Goal: Task Accomplishment & Management: Manage account settings

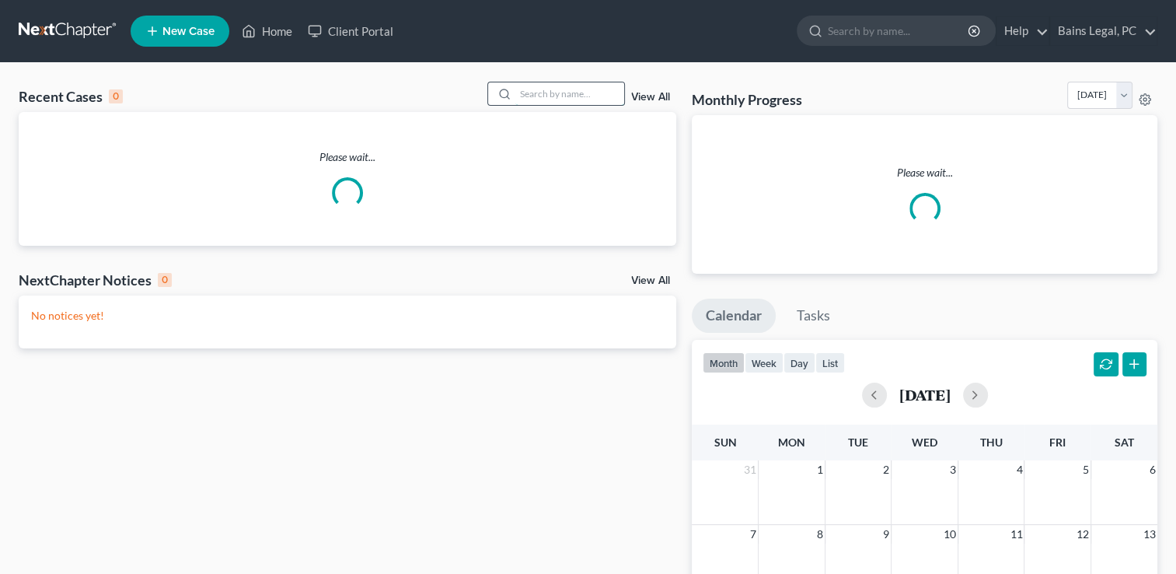
click at [594, 100] on input "search" at bounding box center [570, 93] width 109 height 23
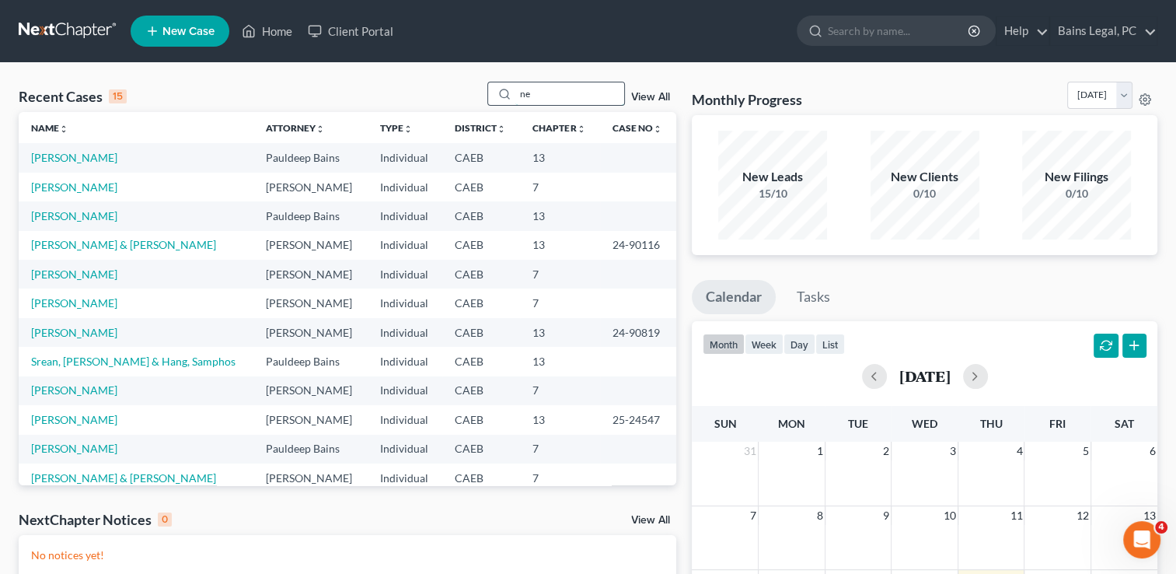
type input "n"
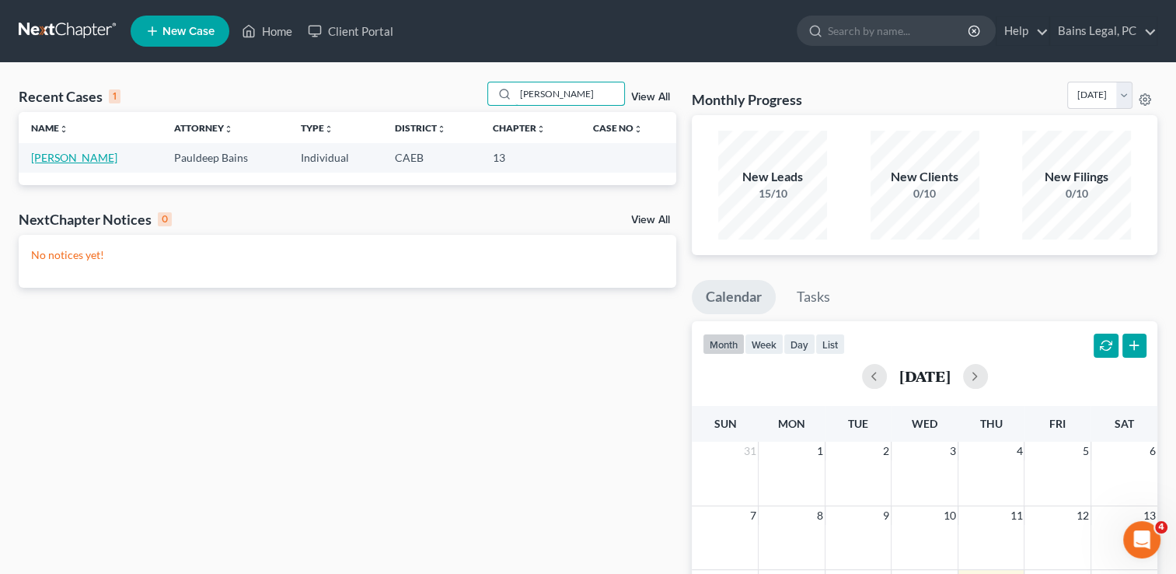
type input "[PERSON_NAME]"
click at [72, 159] on link "[PERSON_NAME]" at bounding box center [74, 157] width 86 height 13
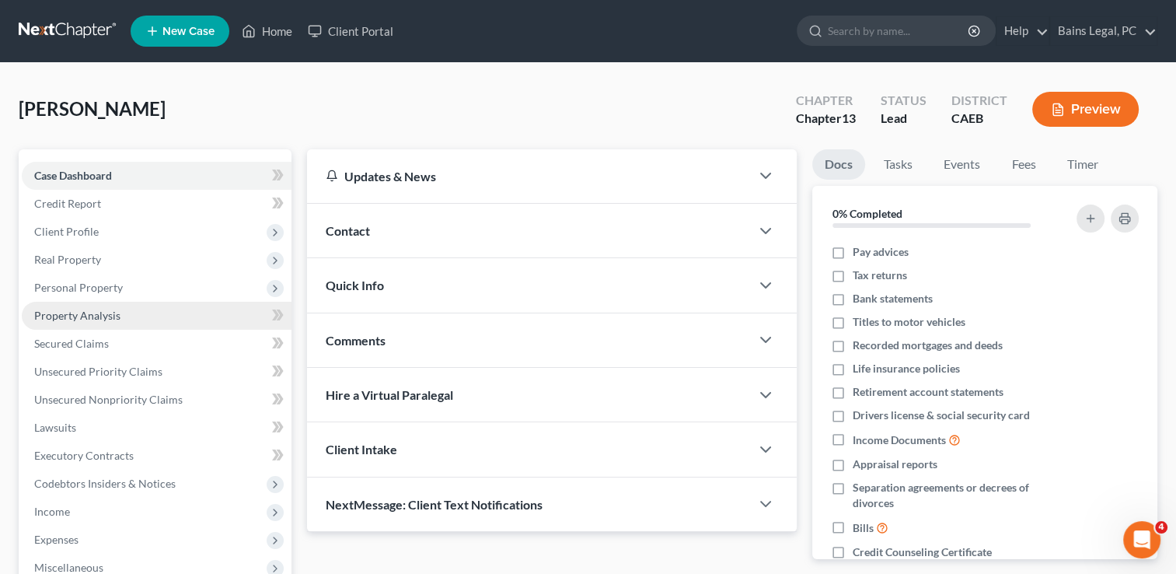
click at [103, 310] on span "Property Analysis" at bounding box center [77, 315] width 86 height 13
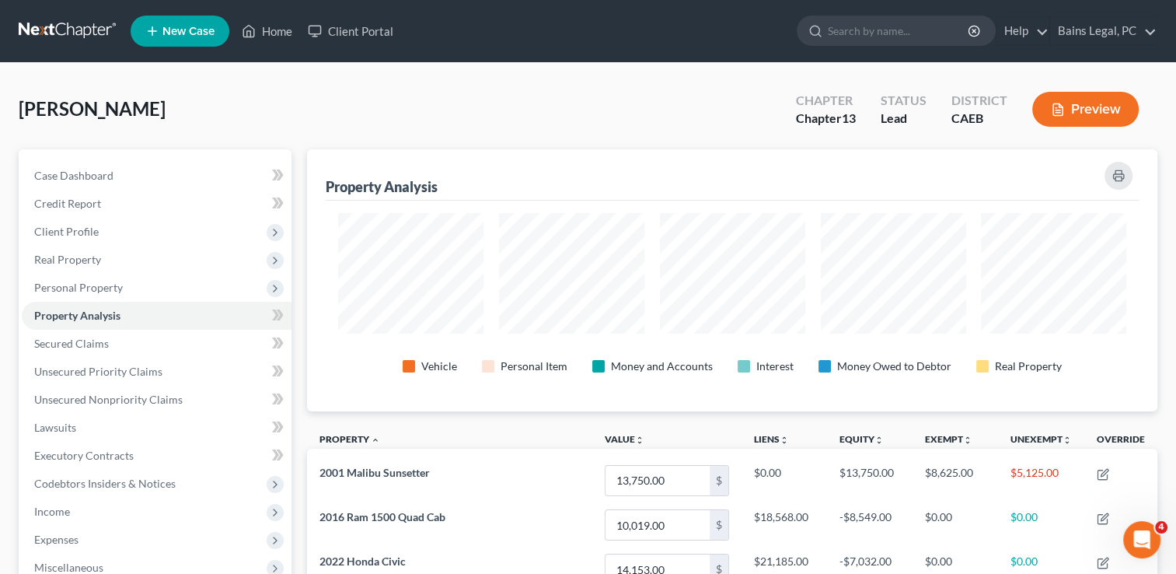
scroll to position [261, 850]
click at [325, 97] on div "[PERSON_NAME] Upgraded Chapter Chapter 13 Status Lead District CAEB Preview" at bounding box center [588, 116] width 1139 height 68
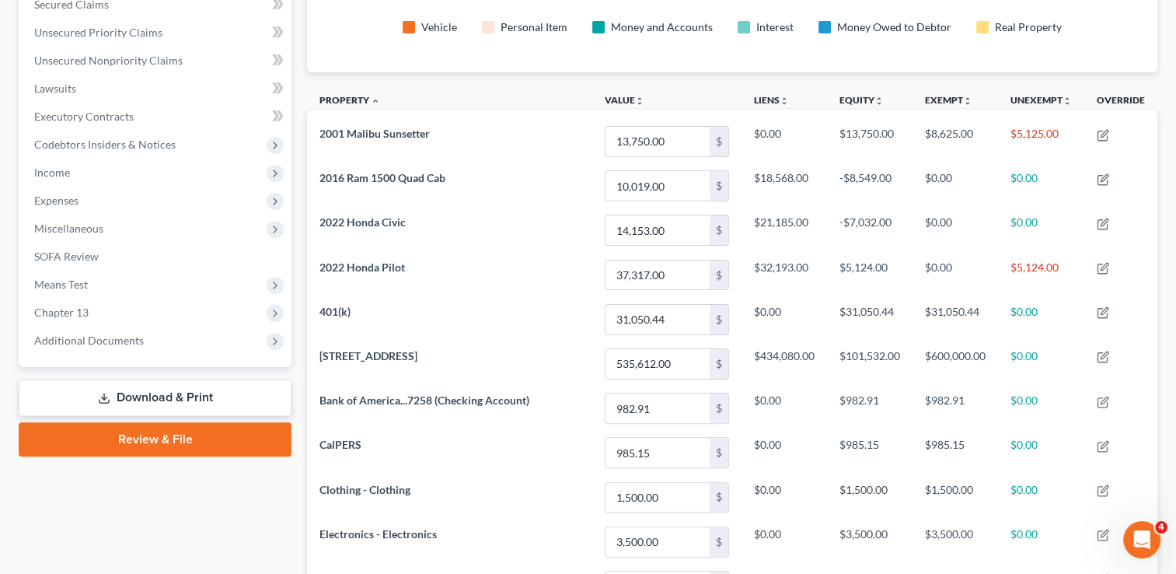
scroll to position [267, 0]
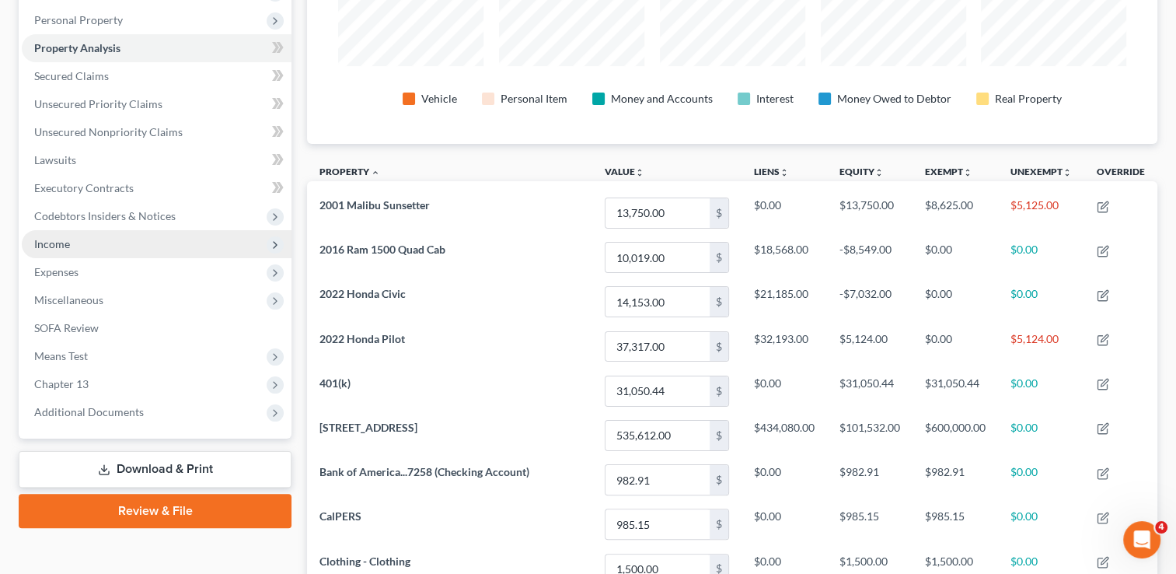
click at [63, 245] on span "Income" at bounding box center [52, 243] width 36 height 13
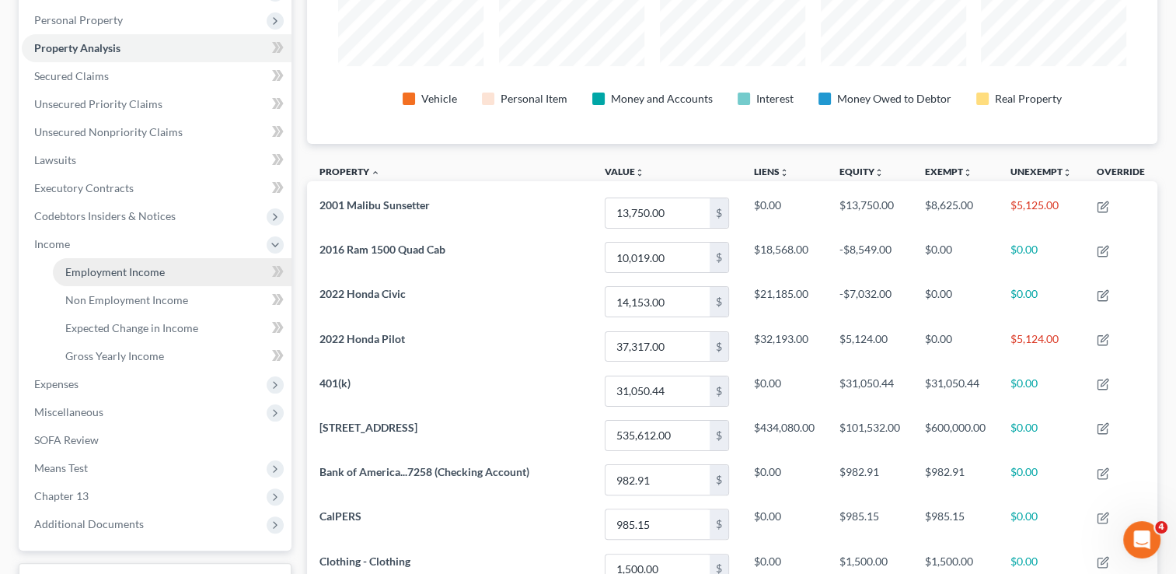
click at [96, 274] on span "Employment Income" at bounding box center [115, 271] width 100 height 13
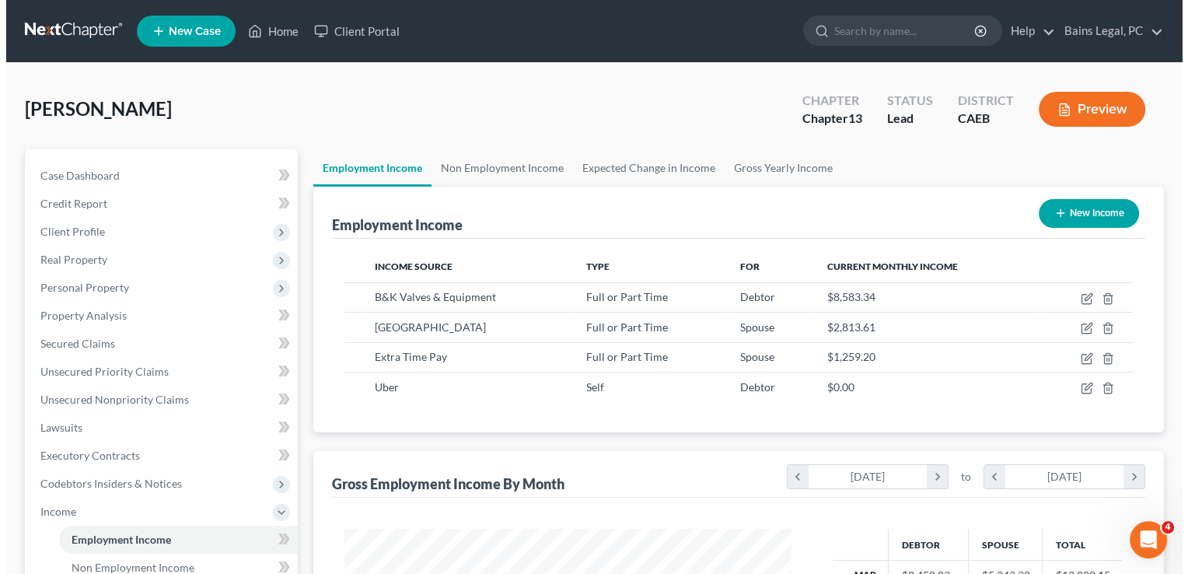
scroll to position [277, 478]
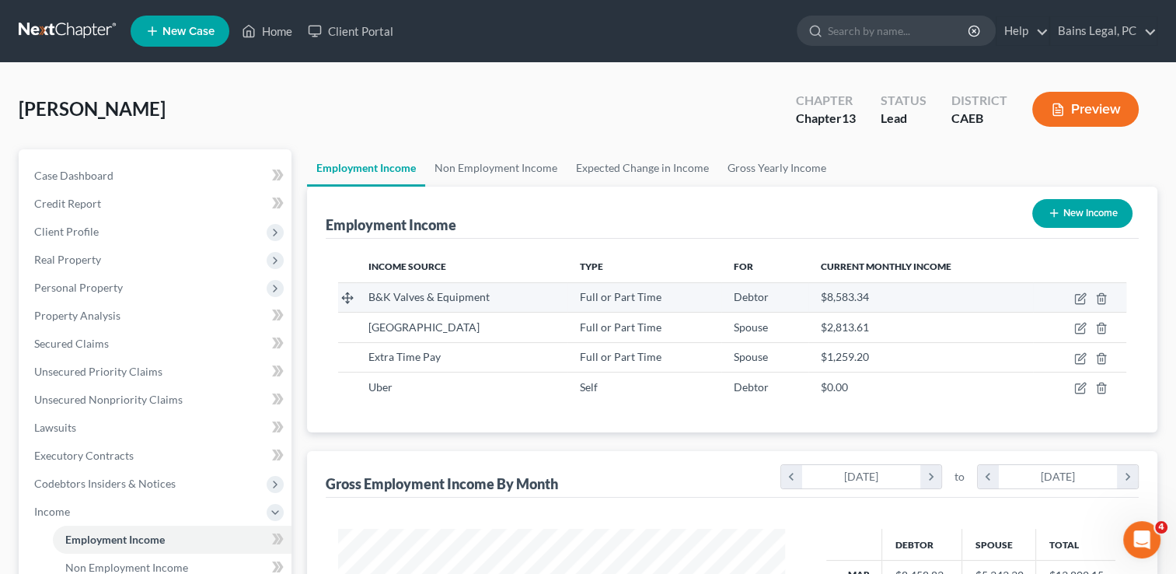
click at [1081, 306] on td at bounding box center [1079, 297] width 93 height 30
click at [1082, 295] on icon "button" at bounding box center [1081, 298] width 12 height 12
select select "0"
select select "4"
select select "1"
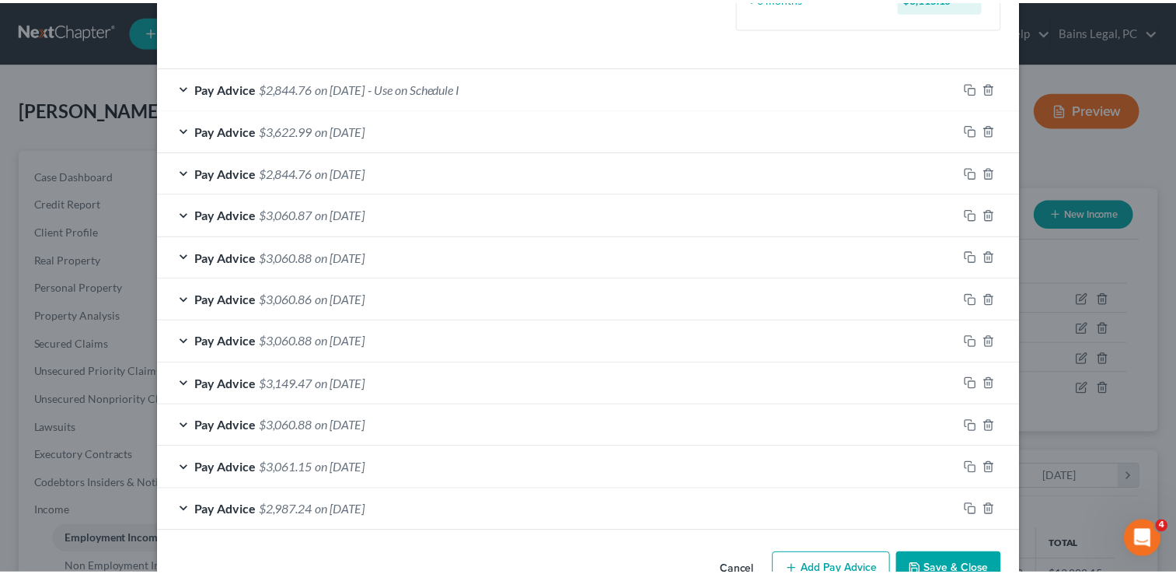
scroll to position [523, 0]
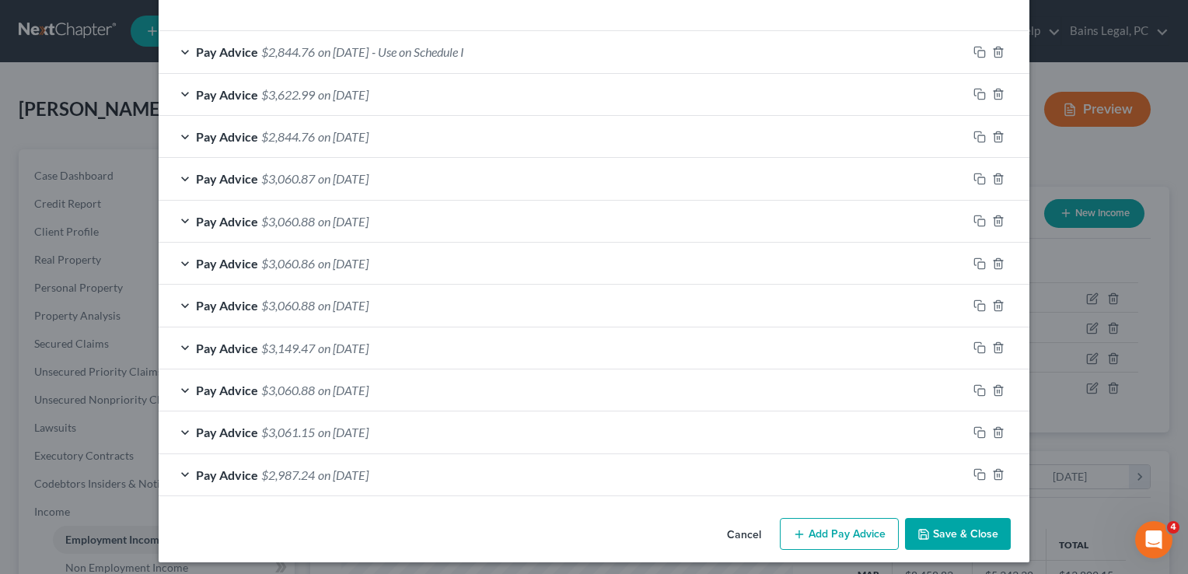
click at [752, 537] on button "Cancel" at bounding box center [744, 534] width 59 height 31
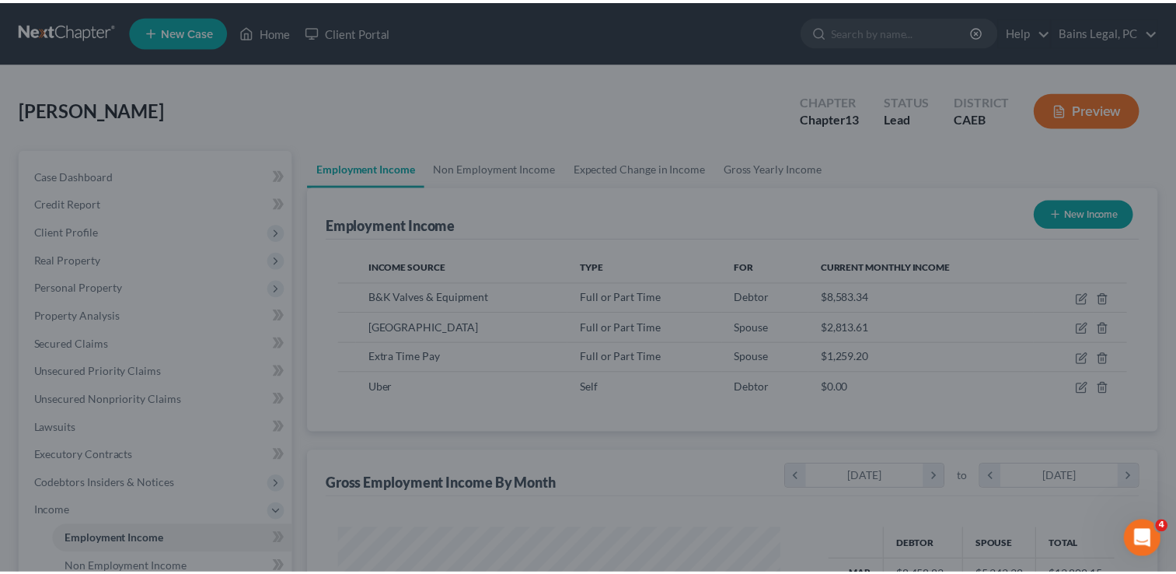
scroll to position [777265, 777065]
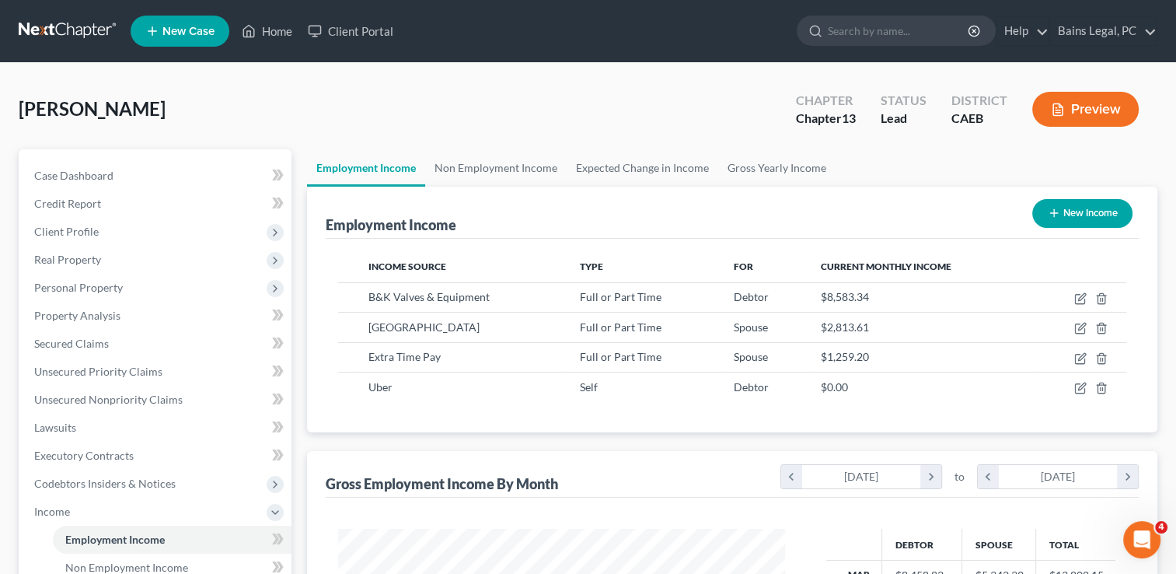
click at [411, 110] on div "[PERSON_NAME] Upgraded Chapter Chapter 13 Status Lead District CAEB Preview" at bounding box center [588, 116] width 1139 height 68
click at [95, 226] on span "Client Profile" at bounding box center [66, 231] width 65 height 13
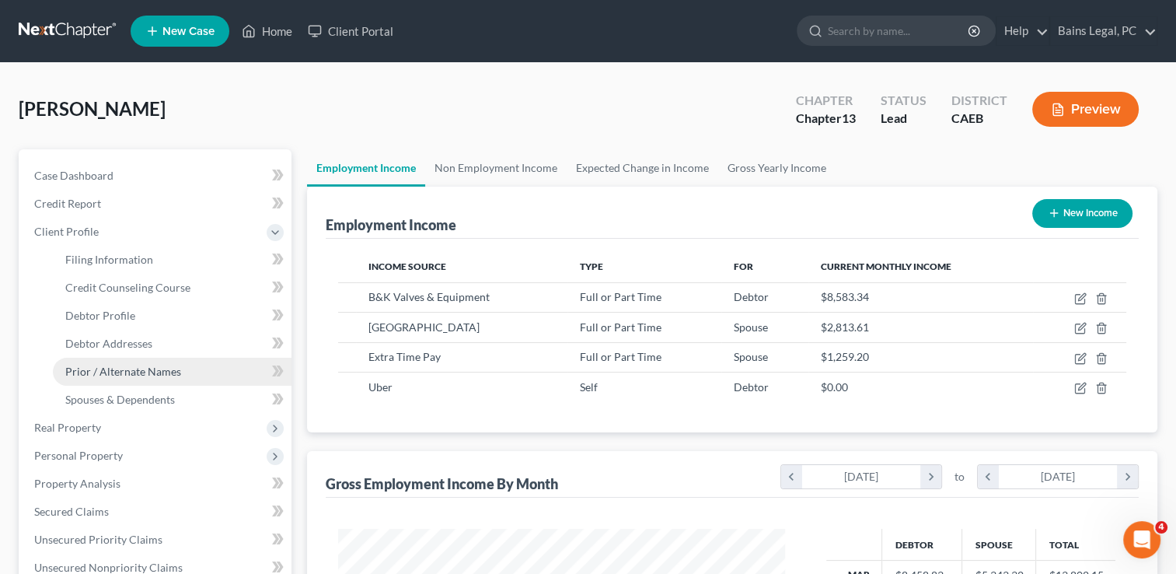
click at [103, 365] on span "Prior / Alternate Names" at bounding box center [123, 371] width 116 height 13
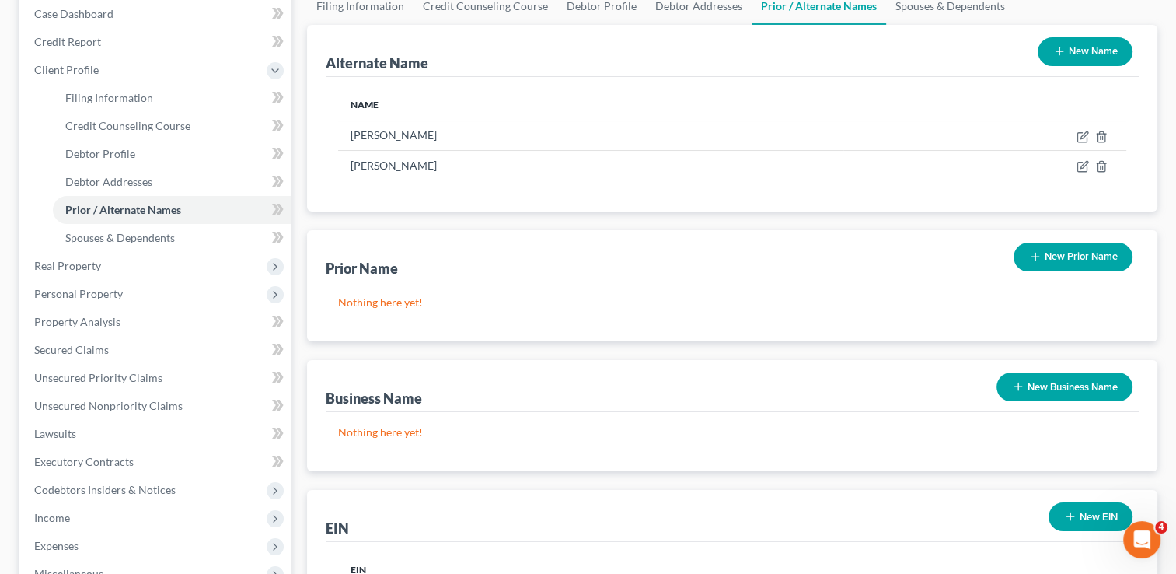
scroll to position [177, 0]
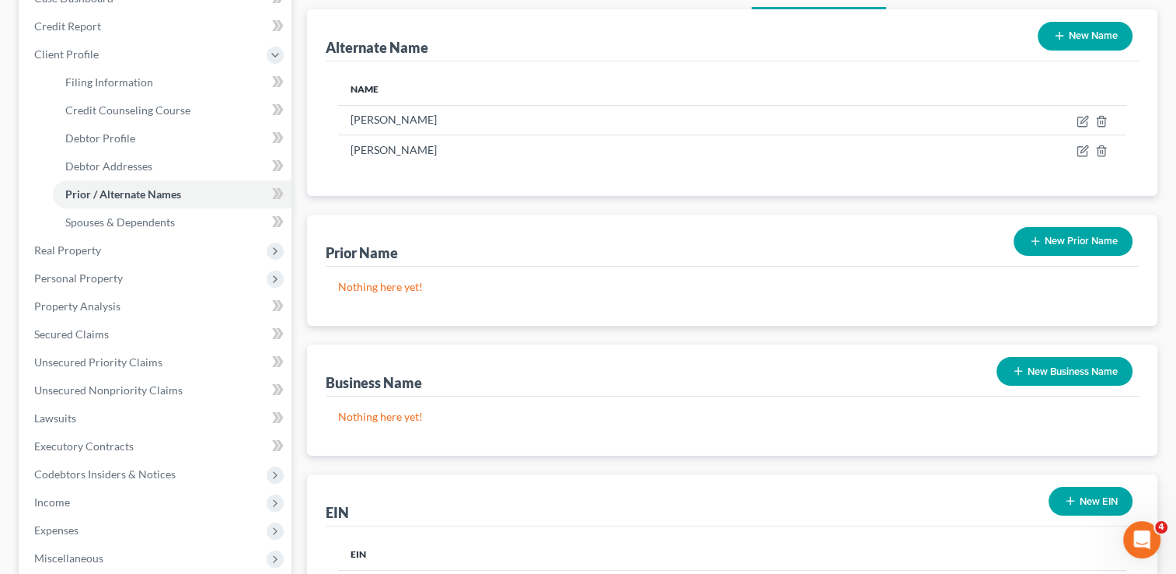
click at [1036, 252] on button "New Prior Name" at bounding box center [1073, 241] width 119 height 29
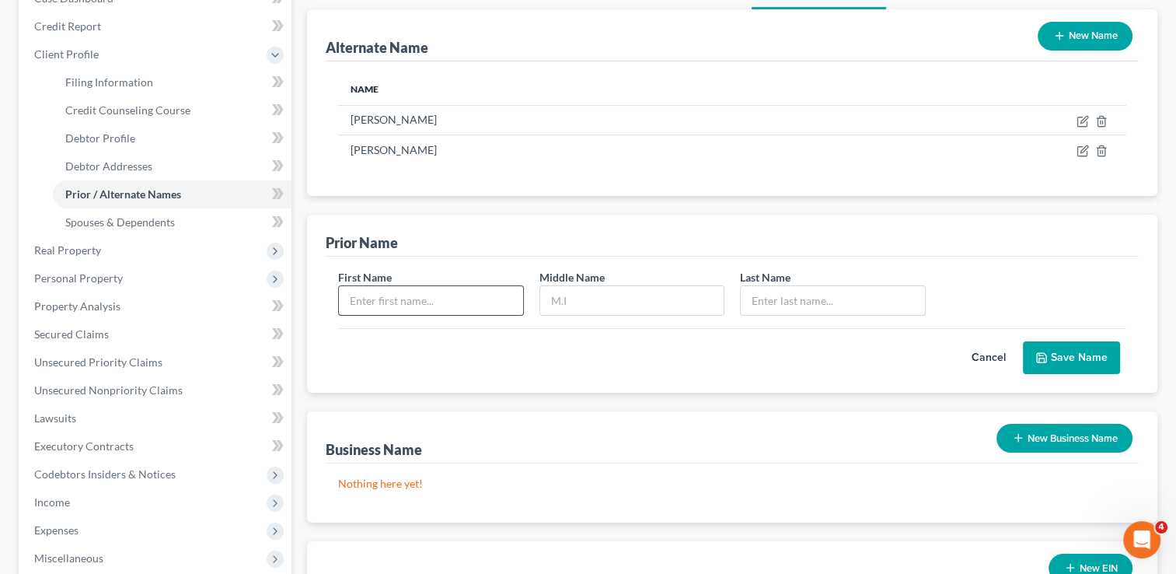
click at [455, 294] on input "text" at bounding box center [431, 301] width 184 height 30
type input "[PERSON_NAME]"
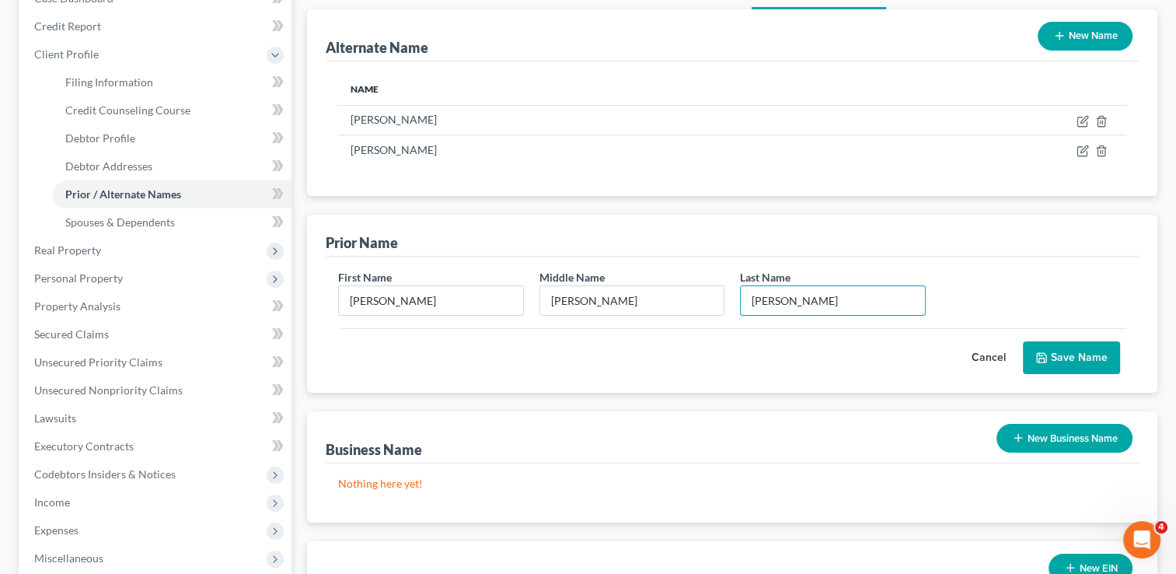
type input "[PERSON_NAME]"
click at [1104, 348] on button "Save Name" at bounding box center [1071, 357] width 97 height 33
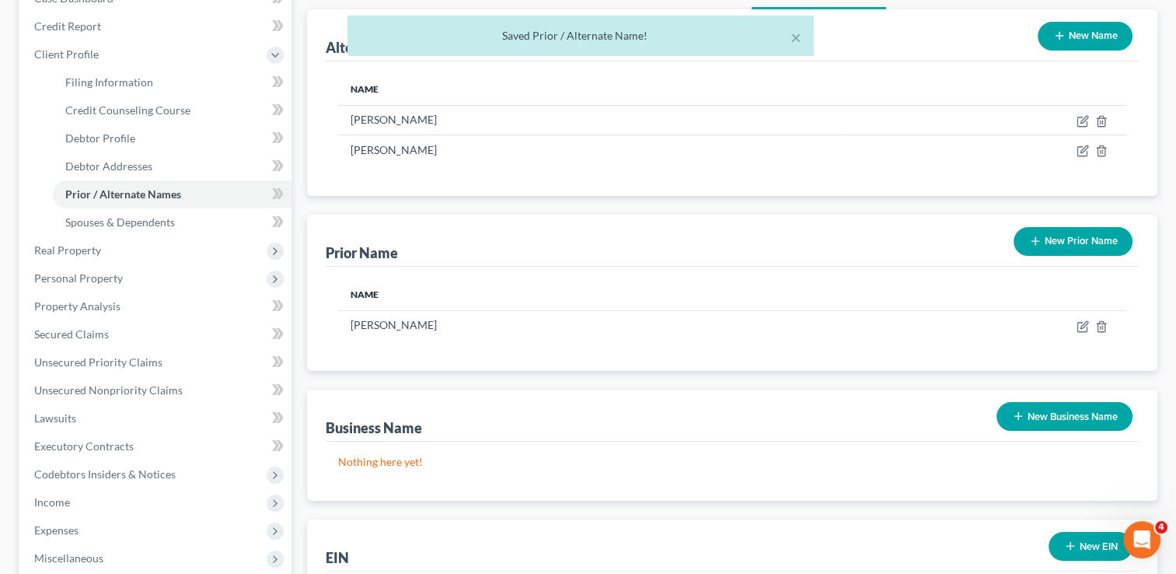
click at [1065, 232] on button "New Prior Name" at bounding box center [1073, 241] width 119 height 29
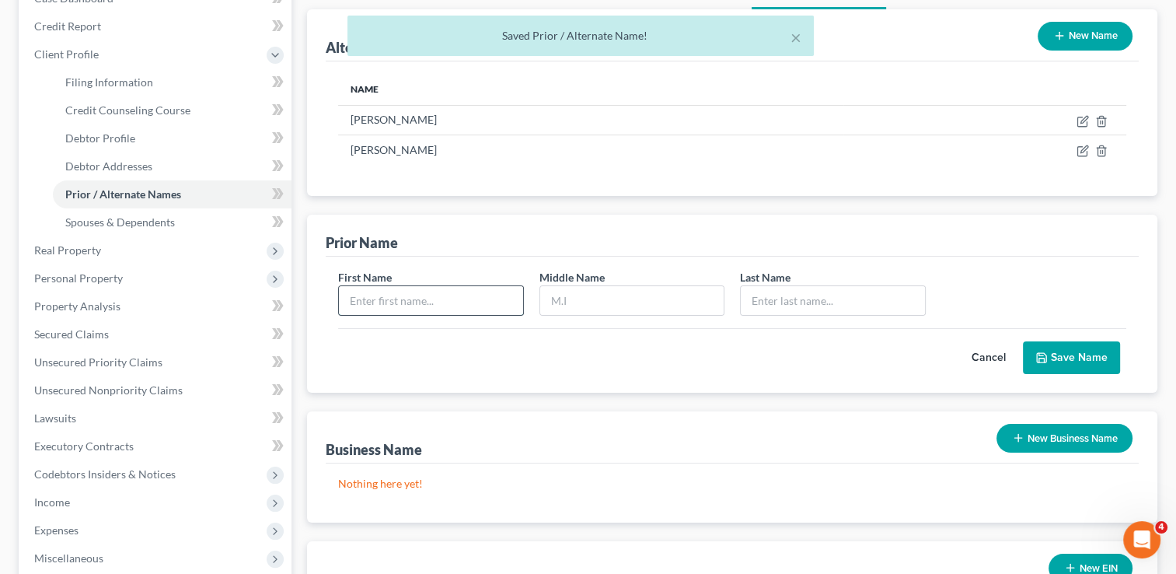
click at [489, 304] on input "text" at bounding box center [431, 301] width 184 height 30
type input "[PERSON_NAME]"
type input "B"
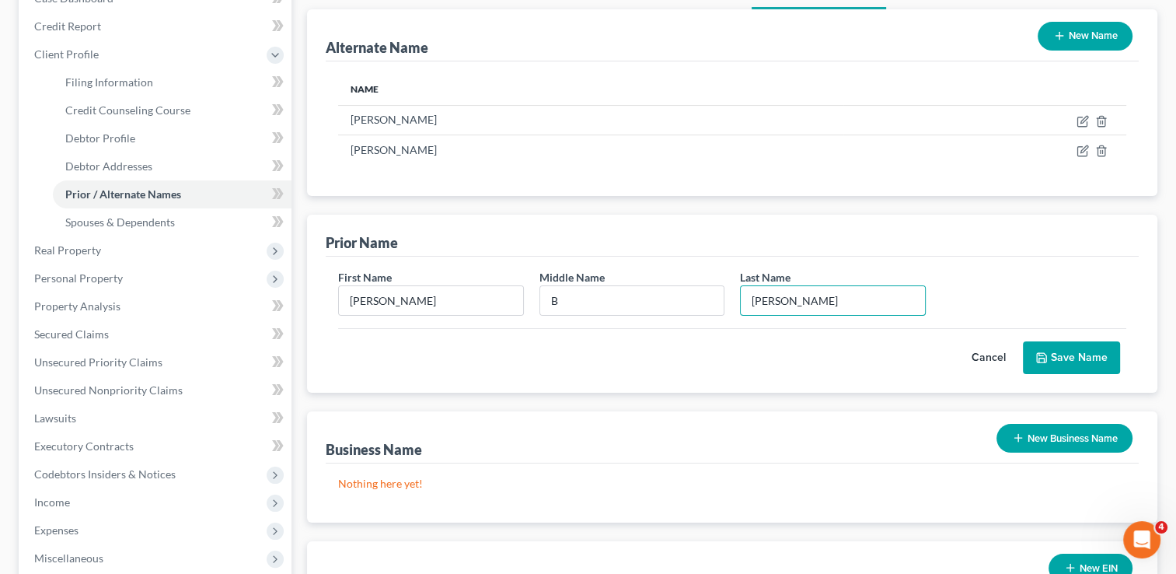
type input "[PERSON_NAME]"
click at [1076, 350] on button "Save Name" at bounding box center [1071, 357] width 97 height 33
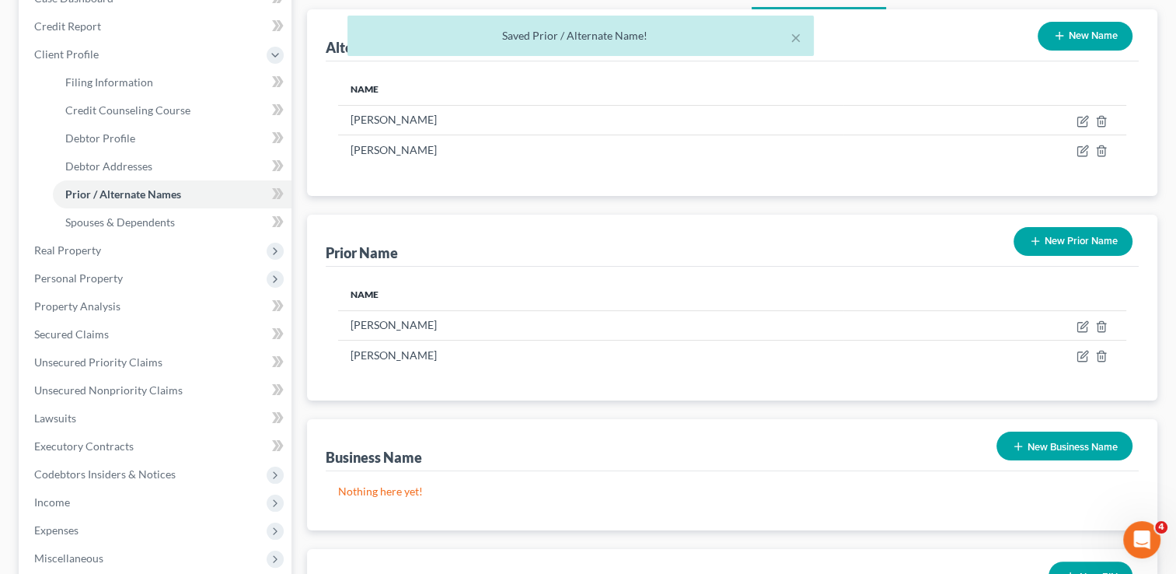
click at [1061, 241] on button "New Prior Name" at bounding box center [1073, 241] width 119 height 29
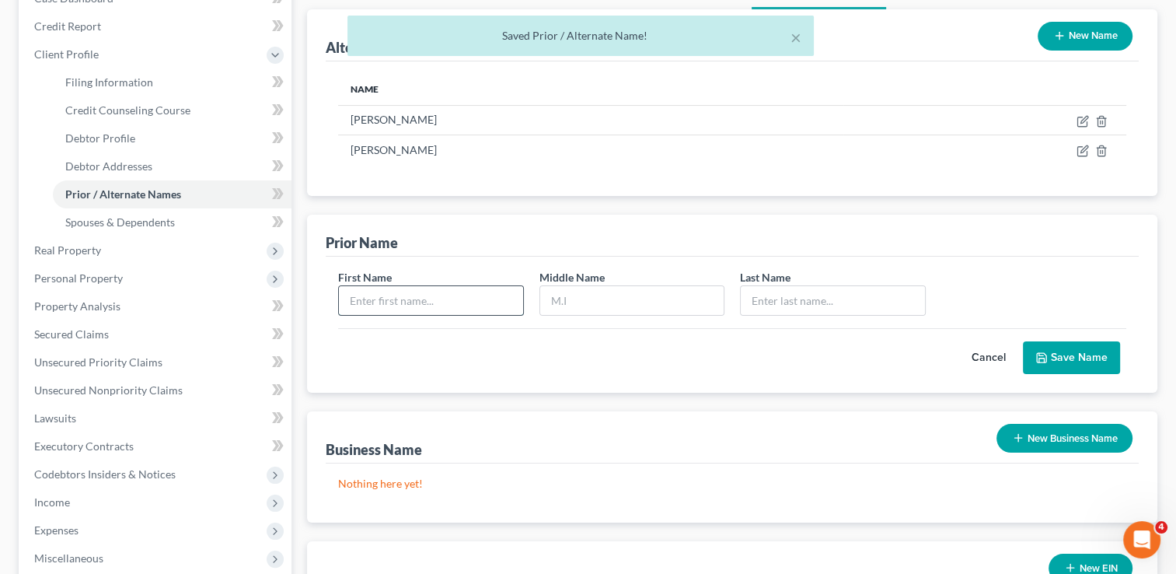
click at [482, 305] on input "text" at bounding box center [431, 301] width 184 height 30
type input "[PERSON_NAME]"
type input "B"
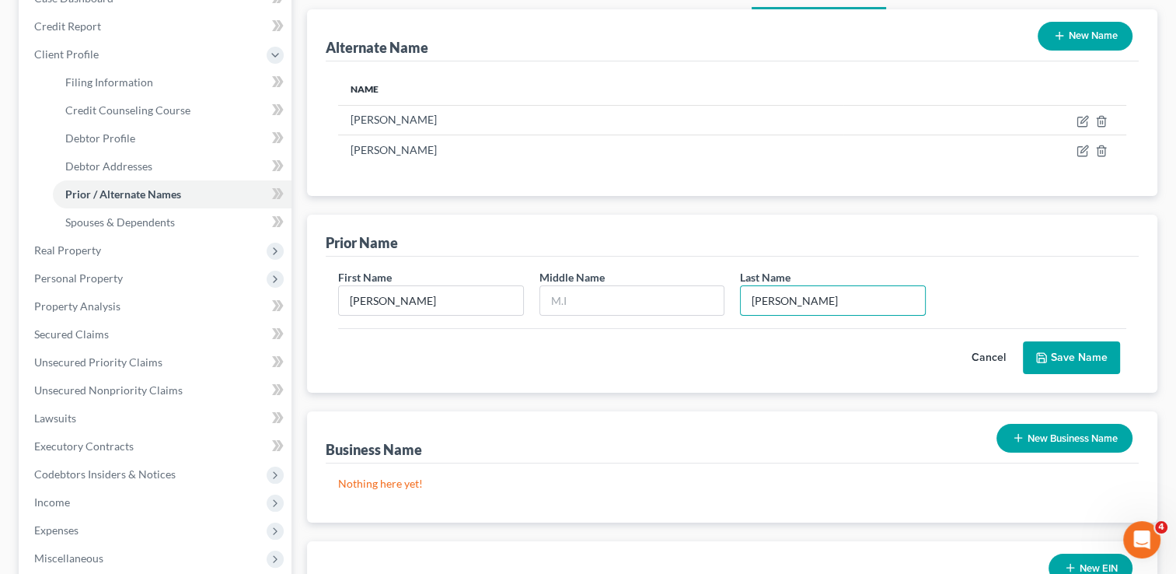
type input "[PERSON_NAME]"
click at [1113, 347] on button "Save Name" at bounding box center [1071, 357] width 97 height 33
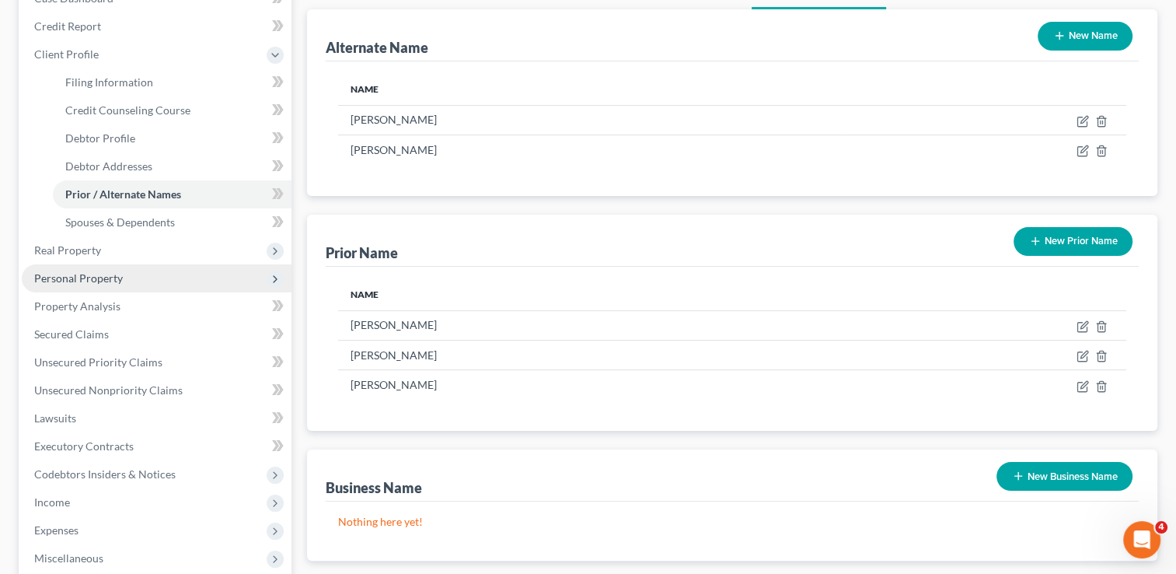
click at [93, 276] on span "Personal Property" at bounding box center [78, 277] width 89 height 13
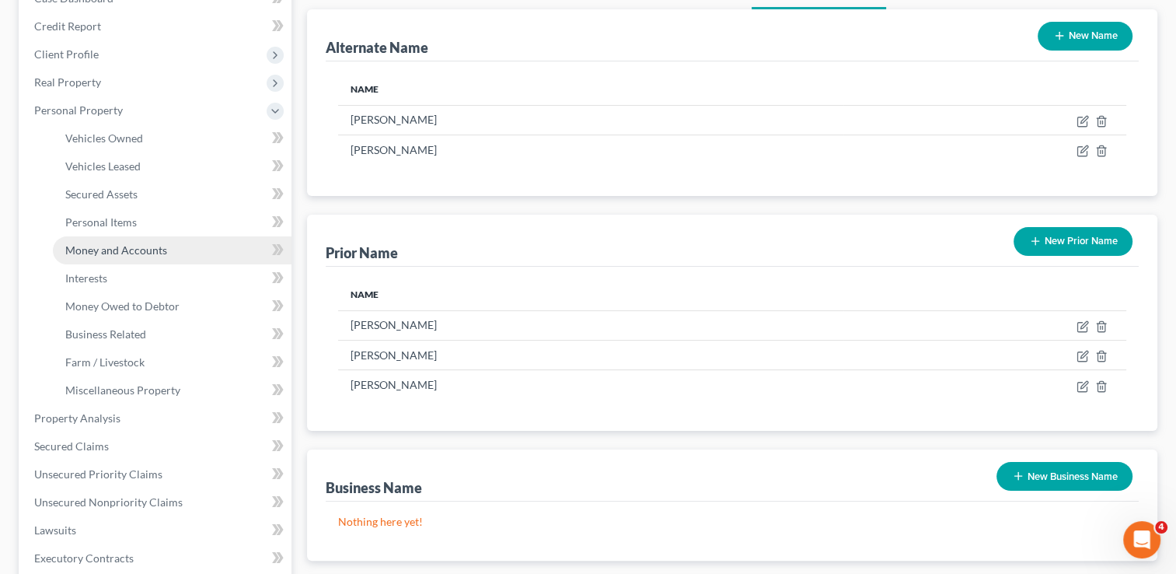
click at [95, 252] on span "Money and Accounts" at bounding box center [116, 249] width 102 height 13
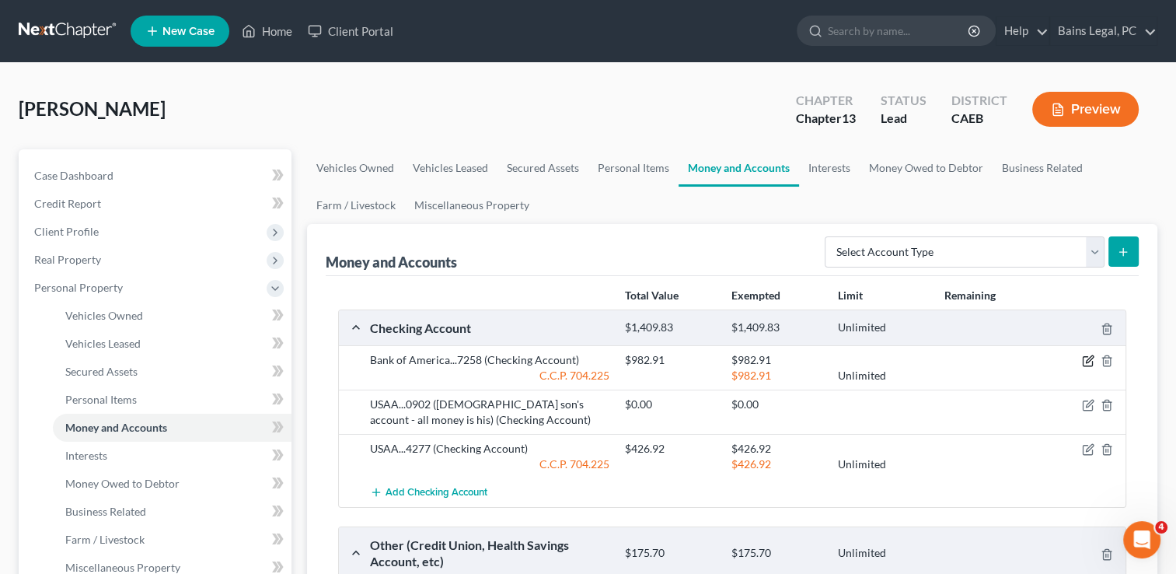
click at [1088, 358] on icon "button" at bounding box center [1089, 359] width 7 height 7
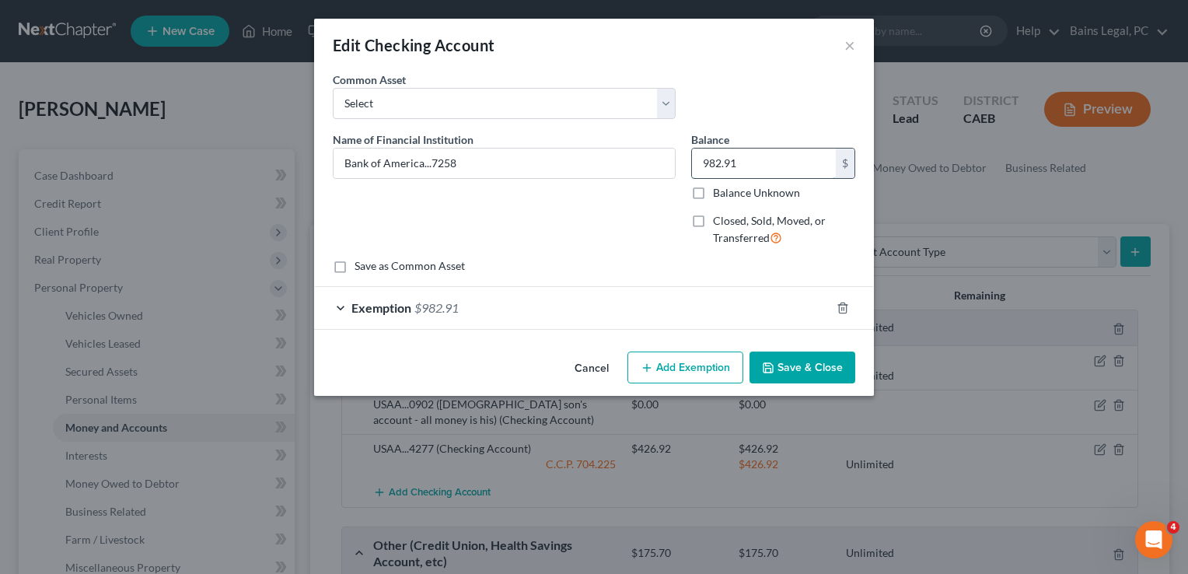
click at [747, 154] on input "982.91" at bounding box center [764, 164] width 144 height 30
type input "153.49"
click at [706, 316] on div "Exemption $982.91" at bounding box center [572, 307] width 516 height 41
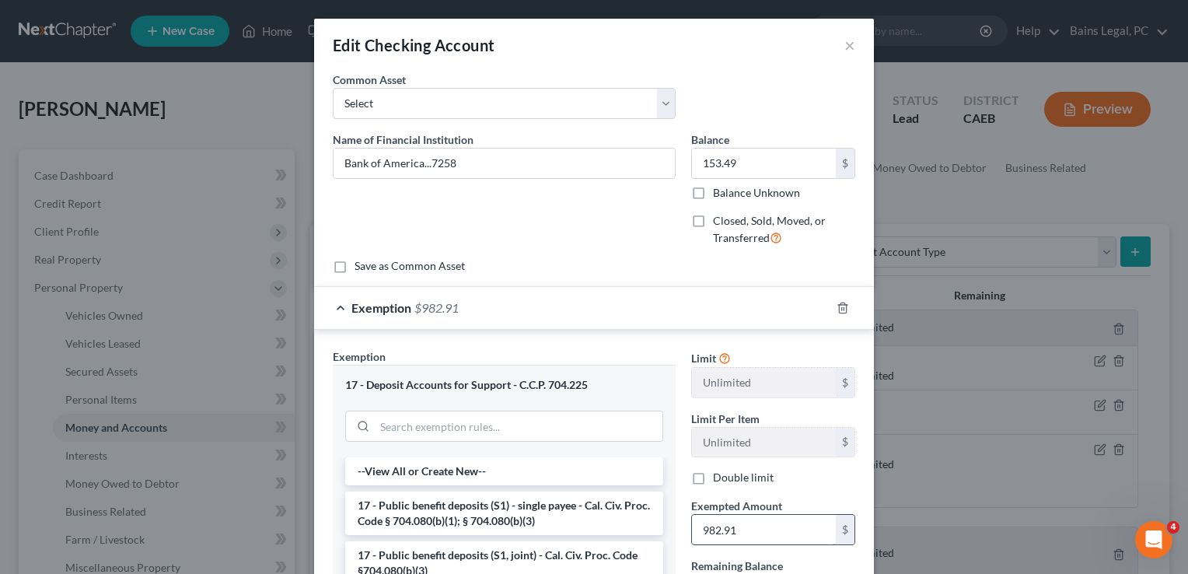
click at [754, 527] on input "982.91" at bounding box center [764, 530] width 144 height 30
type input "153.49"
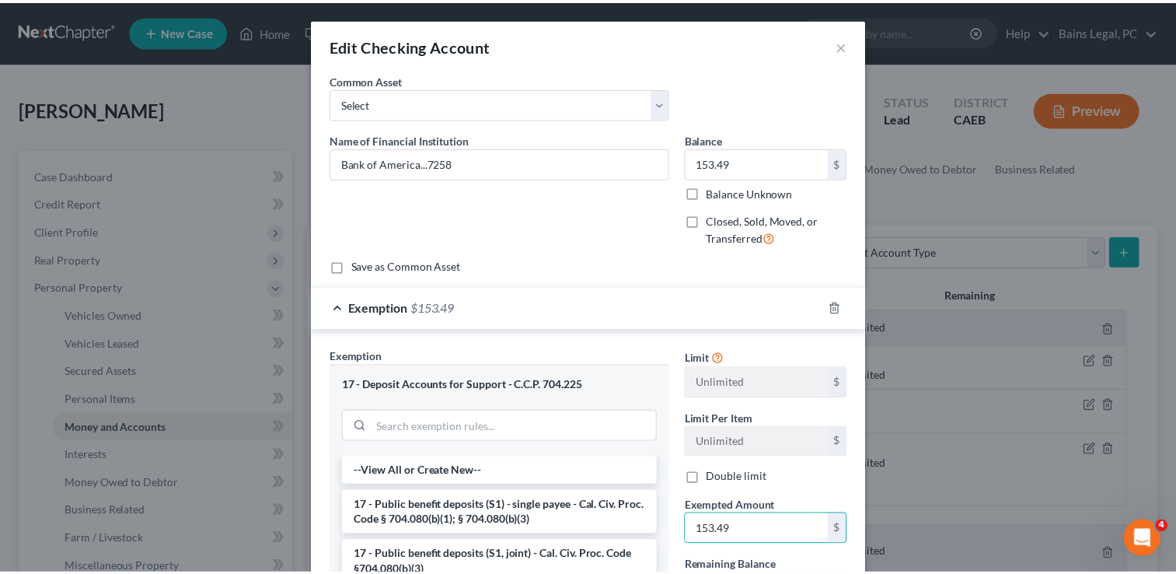
scroll to position [241, 0]
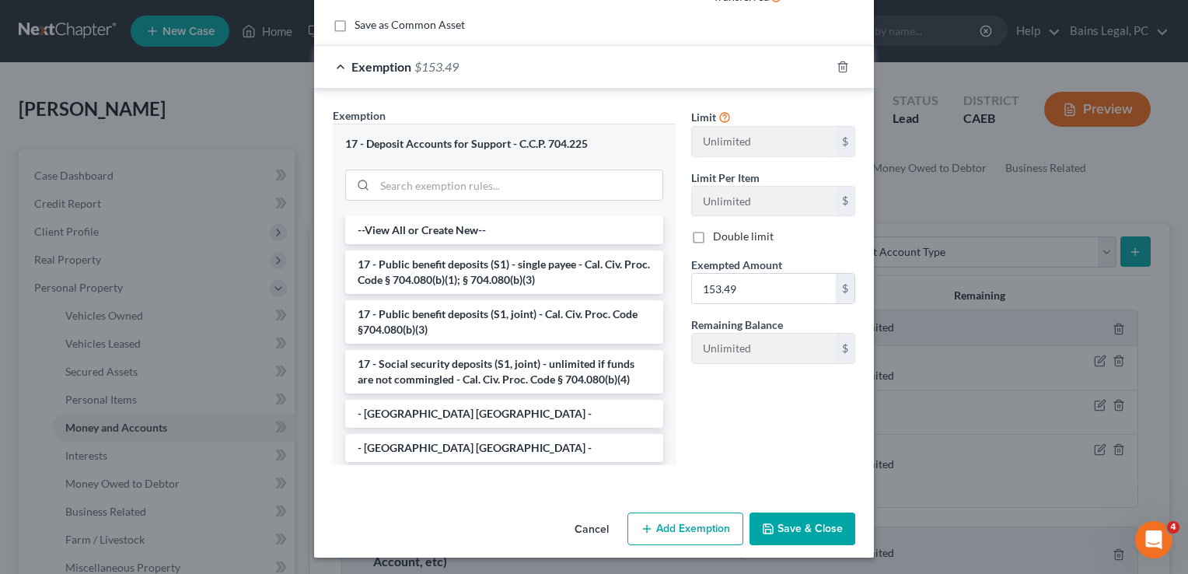
click at [790, 517] on button "Save & Close" at bounding box center [803, 528] width 106 height 33
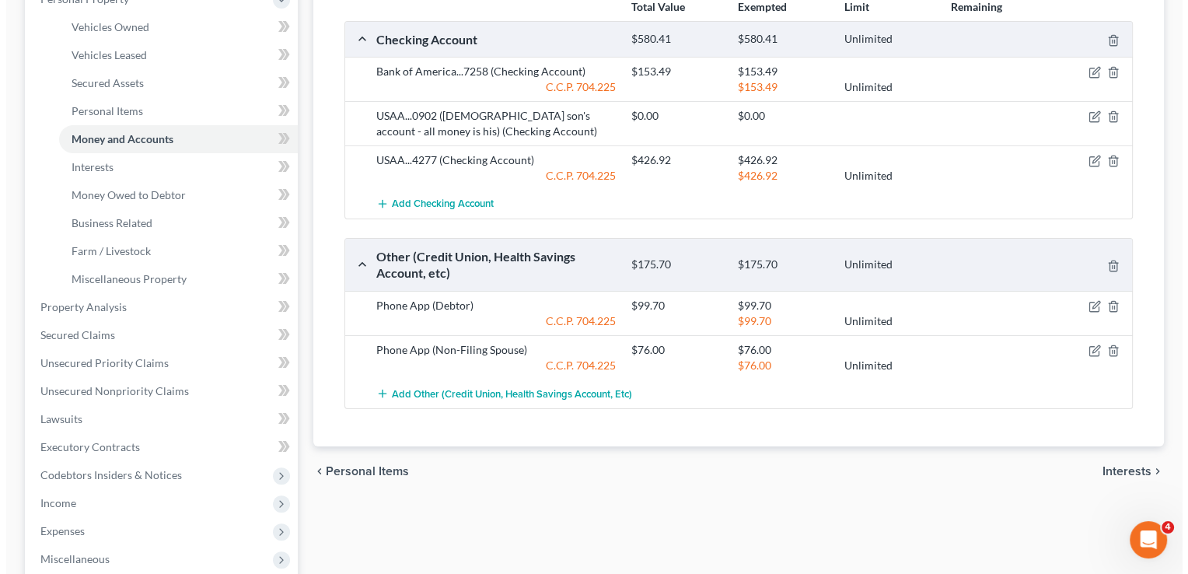
scroll to position [216, 0]
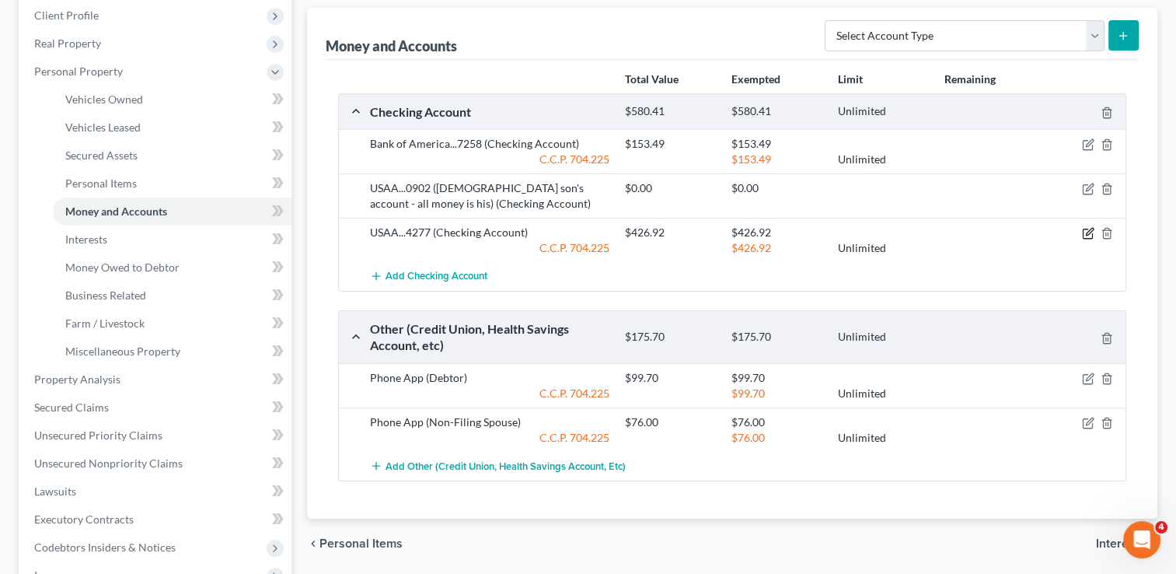
click at [1082, 231] on icon "button" at bounding box center [1088, 233] width 12 height 12
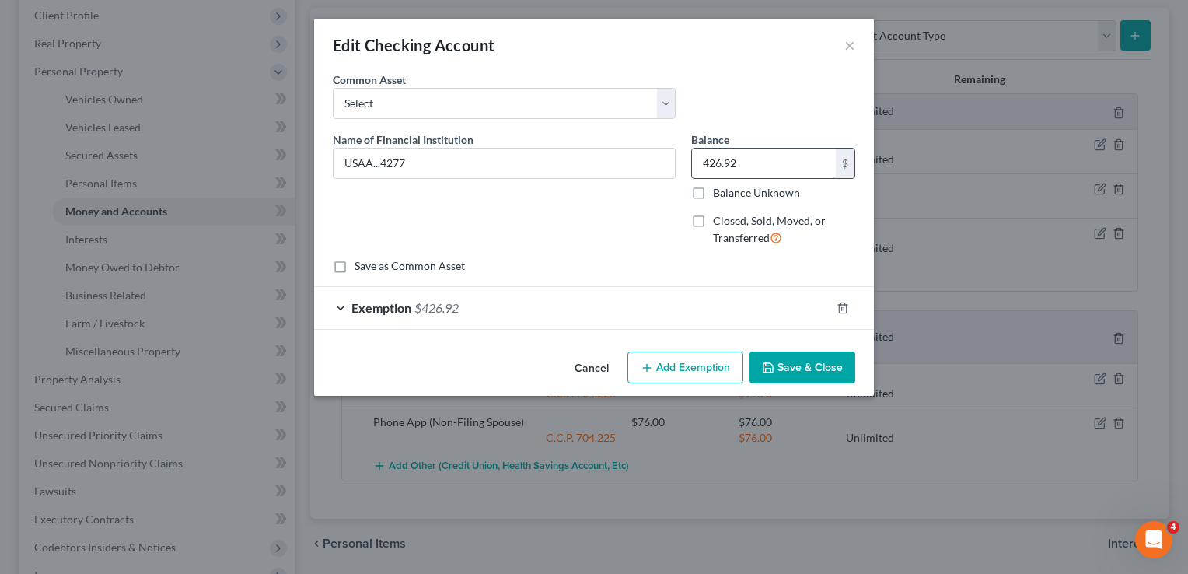
click at [770, 167] on input "426.92" at bounding box center [764, 164] width 144 height 30
type input "1,658.67"
click at [734, 316] on div "Exemption $426.92" at bounding box center [572, 307] width 516 height 41
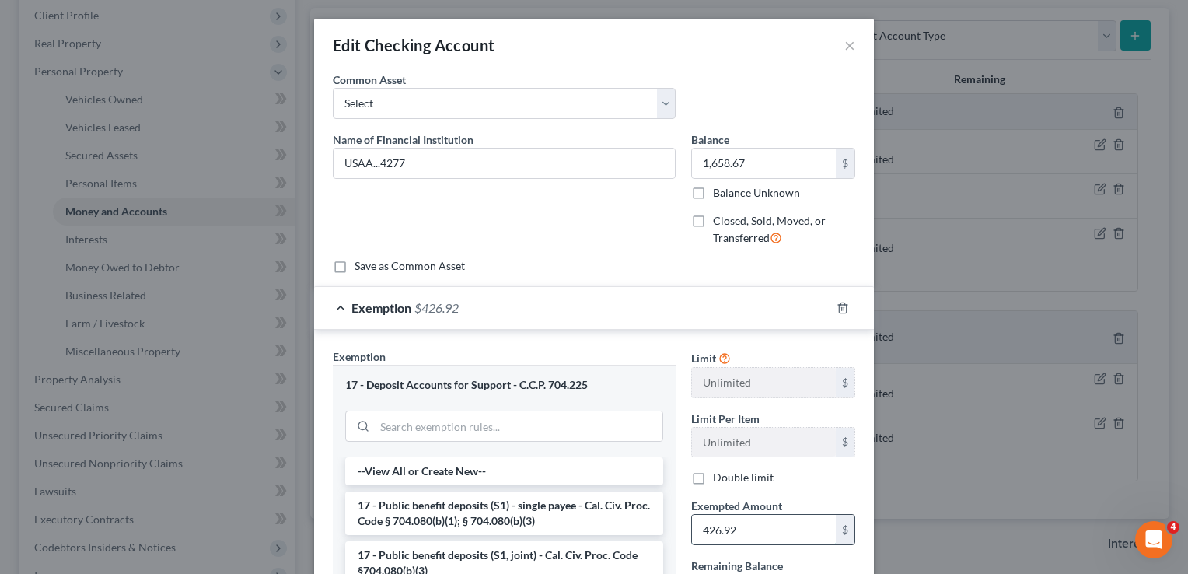
click at [750, 519] on input "426.92" at bounding box center [764, 530] width 144 height 30
type input "1,658.67"
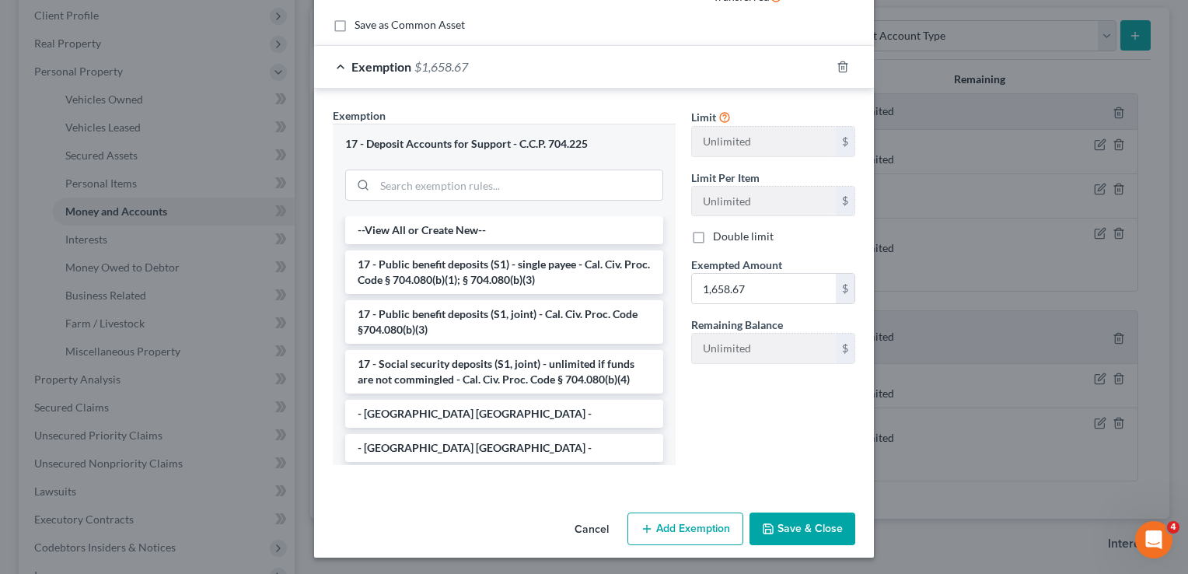
click at [802, 529] on button "Save & Close" at bounding box center [803, 528] width 106 height 33
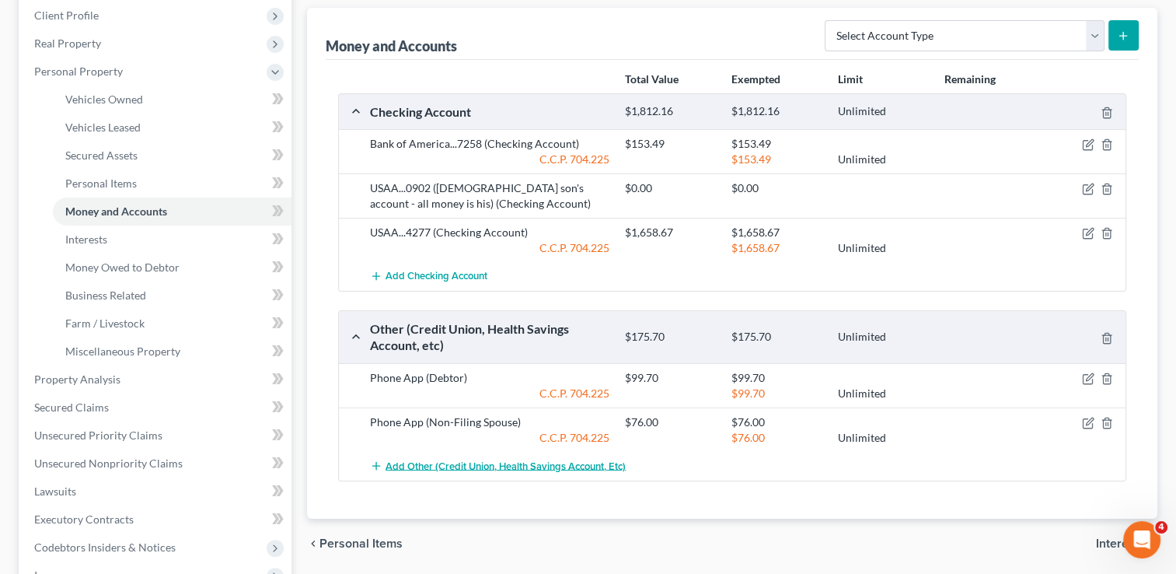
click at [579, 460] on span "Add Other (Credit Union, Health Savings Account, etc)" at bounding box center [506, 466] width 240 height 12
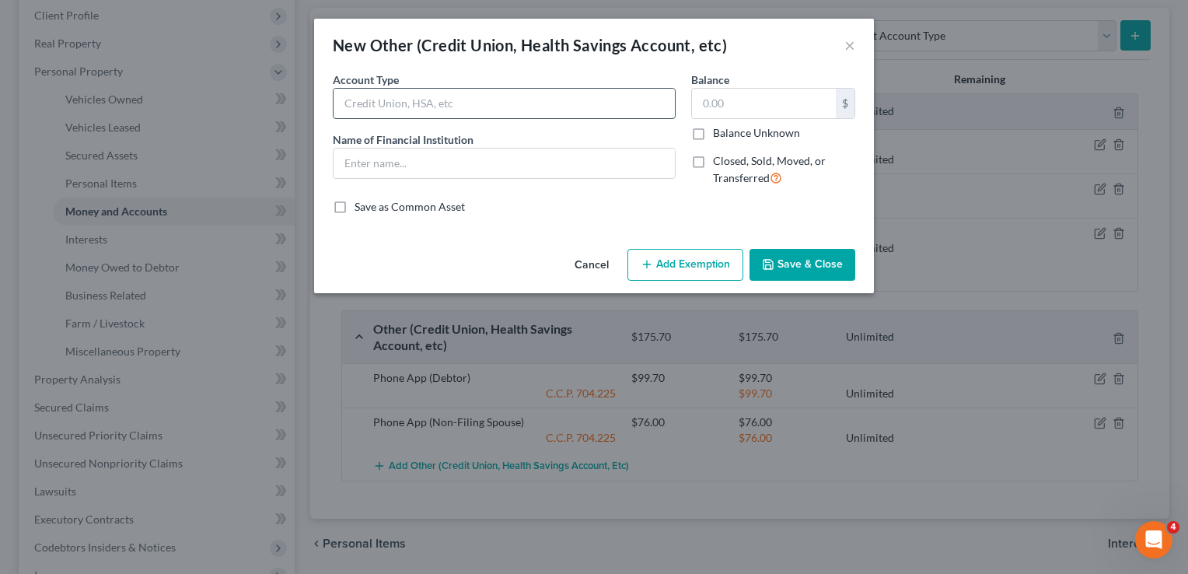
click at [457, 114] on input "text" at bounding box center [504, 104] width 341 height 30
type input "Savings Accoungt"
click at [784, 98] on input "text" at bounding box center [764, 104] width 144 height 30
click at [634, 170] on input "USAA..469" at bounding box center [504, 164] width 341 height 30
type input "USAA..4269"
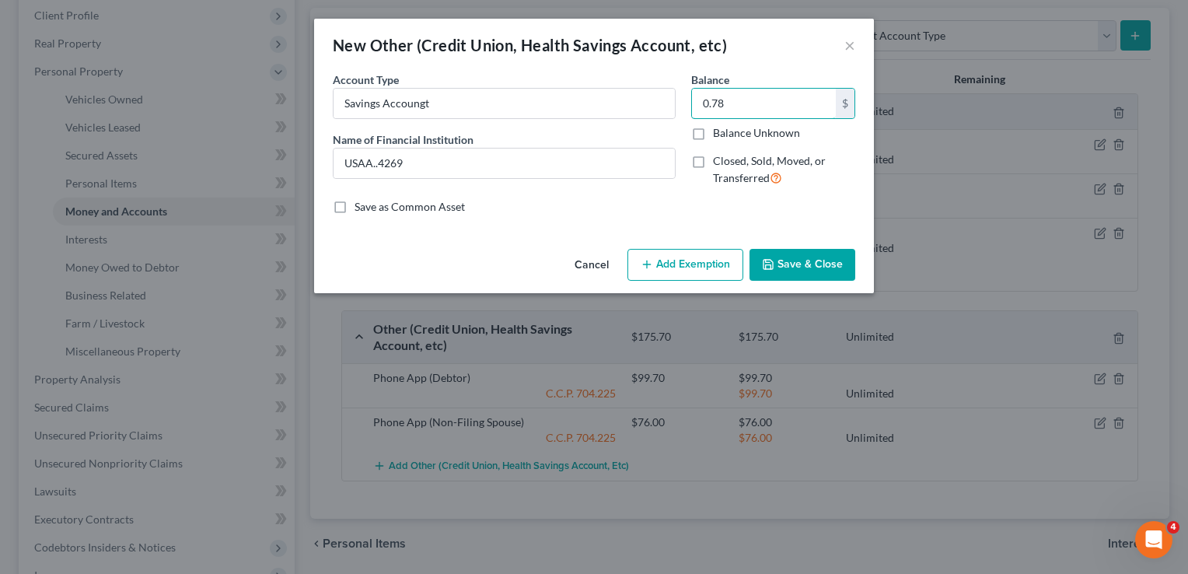
type input "0.78"
click at [659, 272] on button "Add Exemption" at bounding box center [685, 265] width 116 height 33
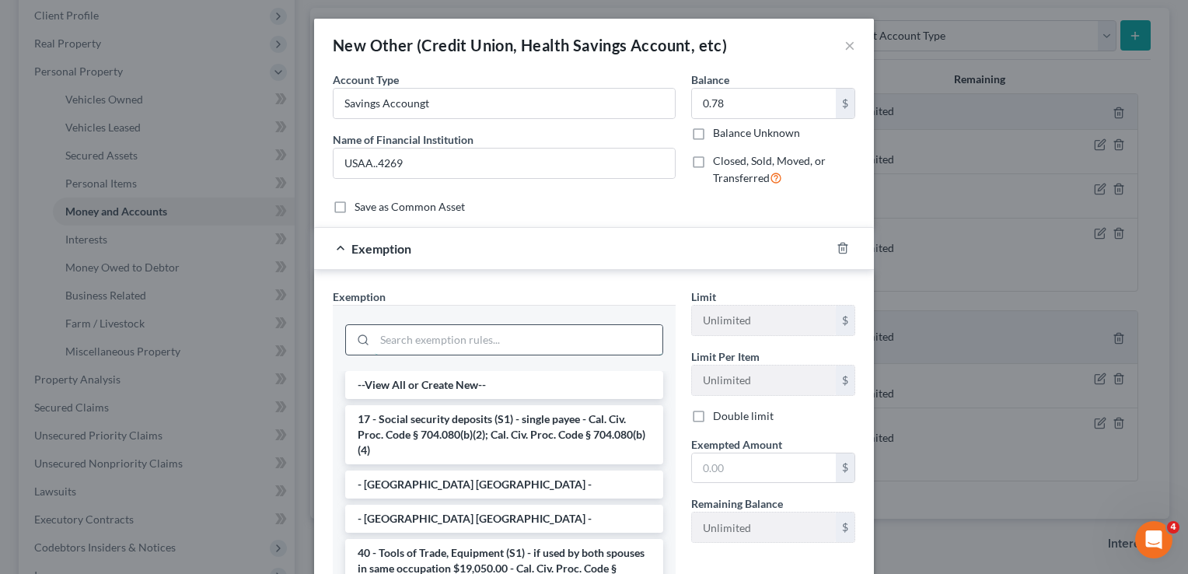
click at [585, 341] on input "search" at bounding box center [519, 340] width 288 height 30
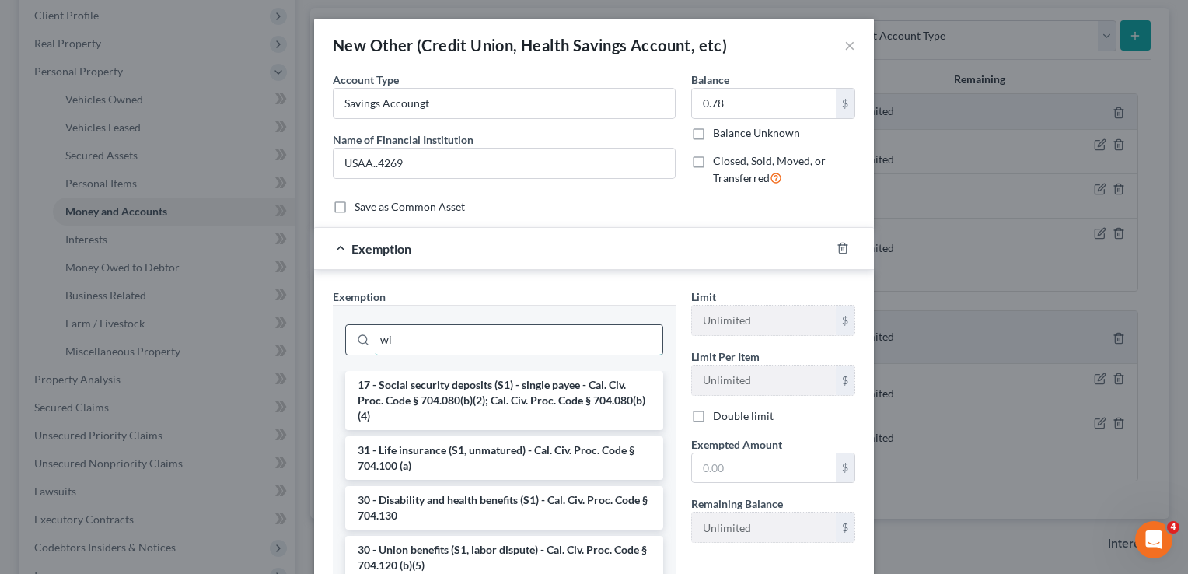
type input "w"
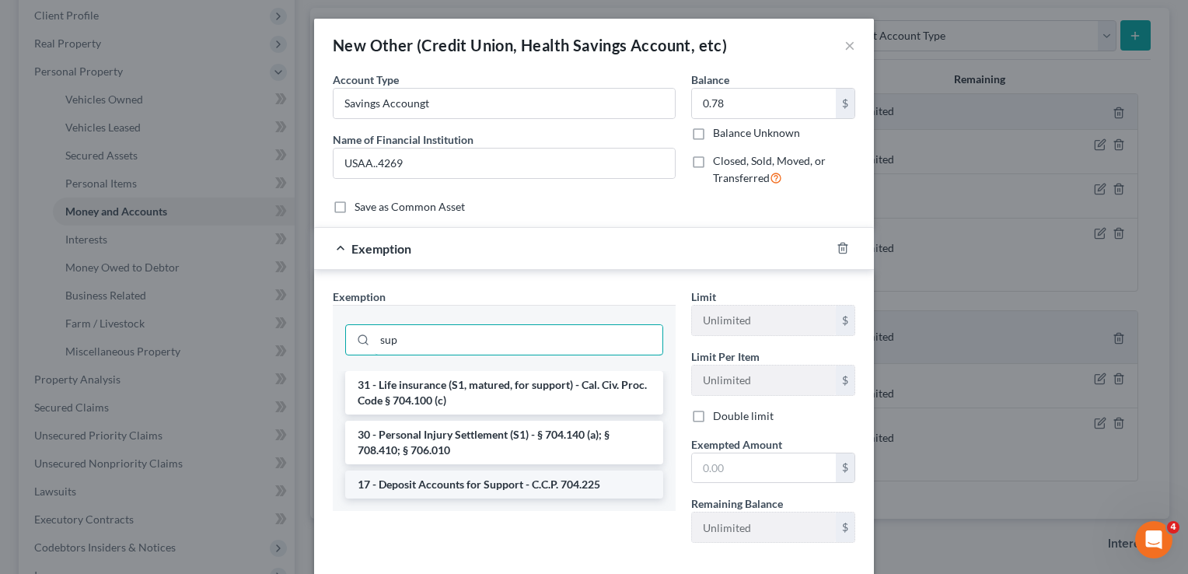
type input "sup"
click at [539, 481] on li "17 - Deposit Accounts for Support - C.C.P. 704.225" at bounding box center [504, 484] width 318 height 28
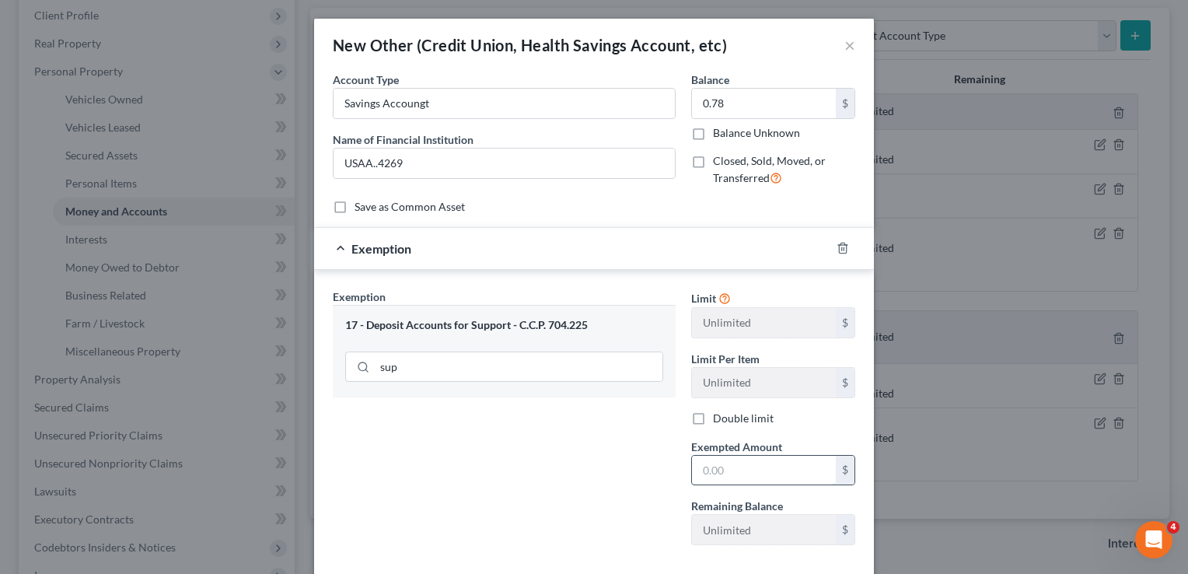
click at [725, 481] on input "text" at bounding box center [764, 471] width 144 height 30
type input "0.78"
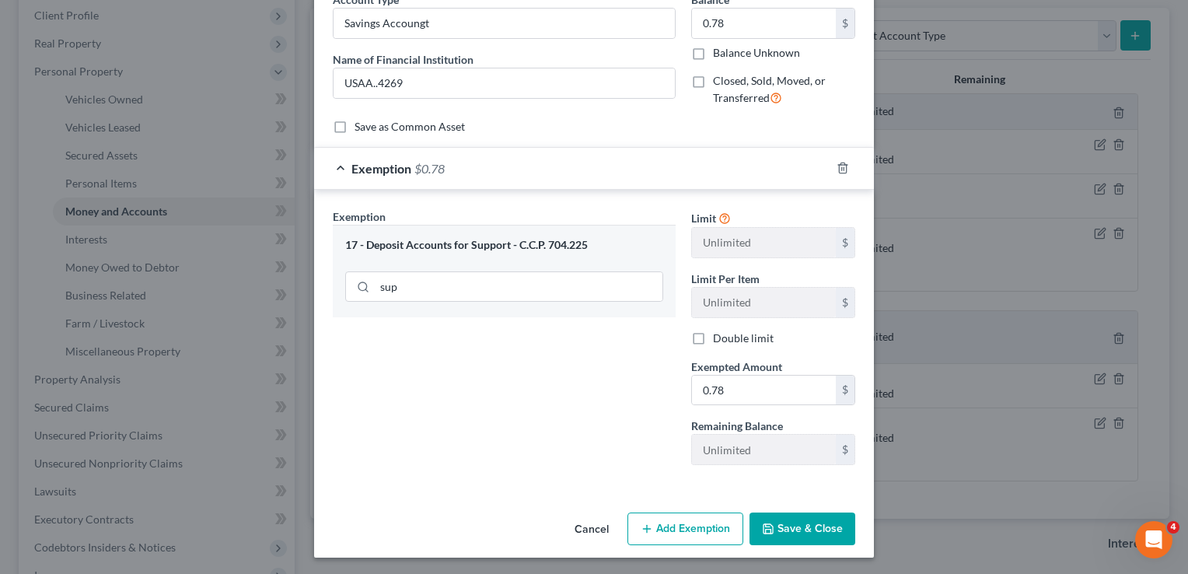
click at [813, 530] on button "Save & Close" at bounding box center [803, 528] width 106 height 33
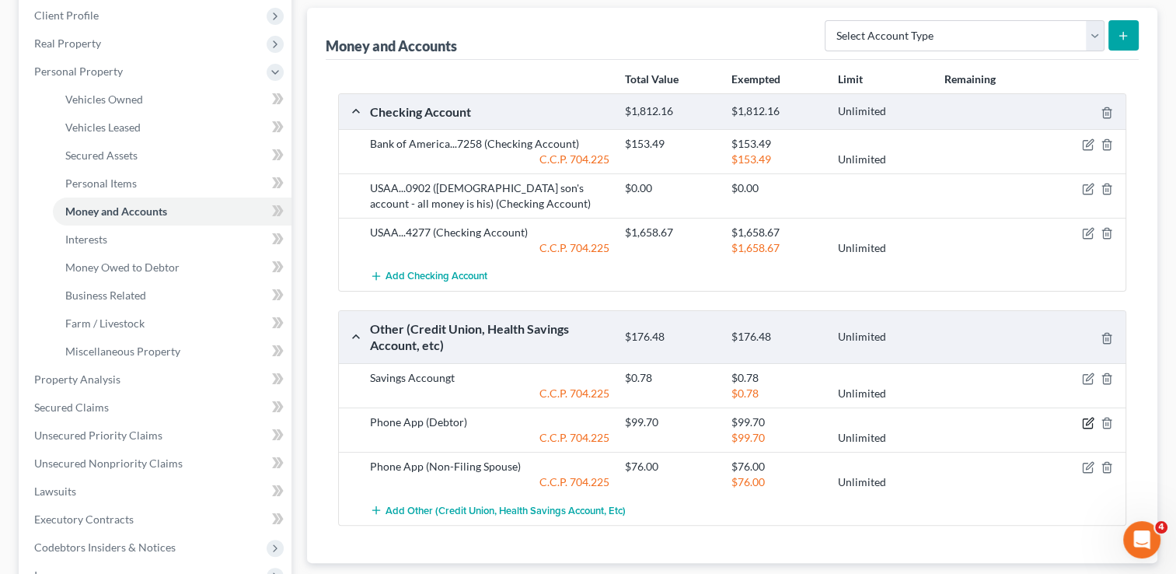
click at [1085, 420] on icon "button" at bounding box center [1088, 423] width 12 height 12
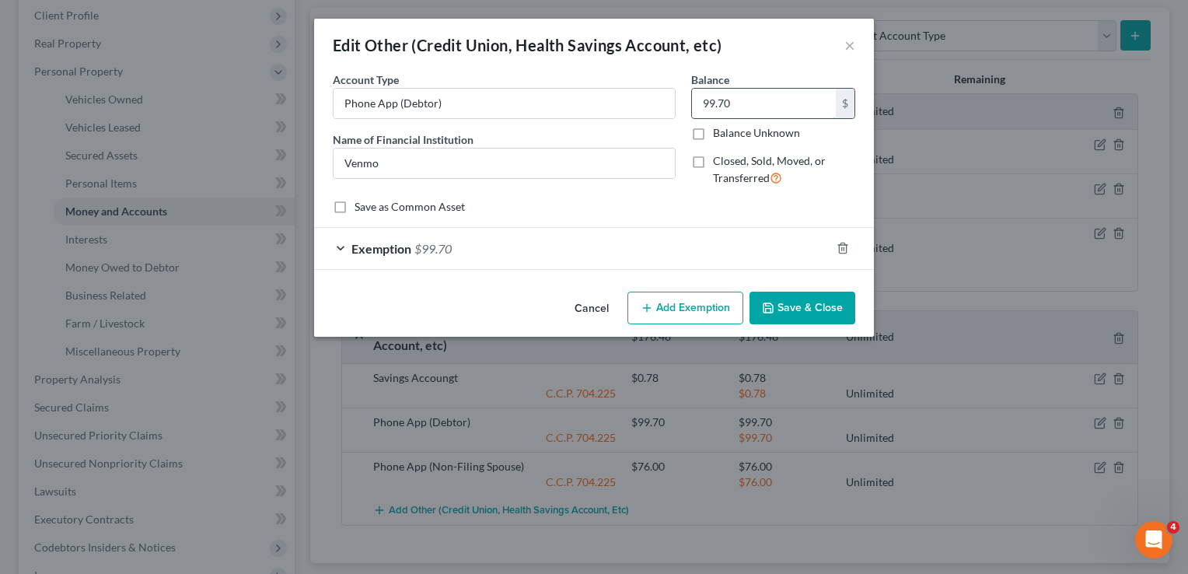
click at [746, 106] on input "99.70" at bounding box center [764, 104] width 144 height 30
type input "57.70"
click at [677, 246] on div "Exemption $99.70" at bounding box center [572, 248] width 516 height 41
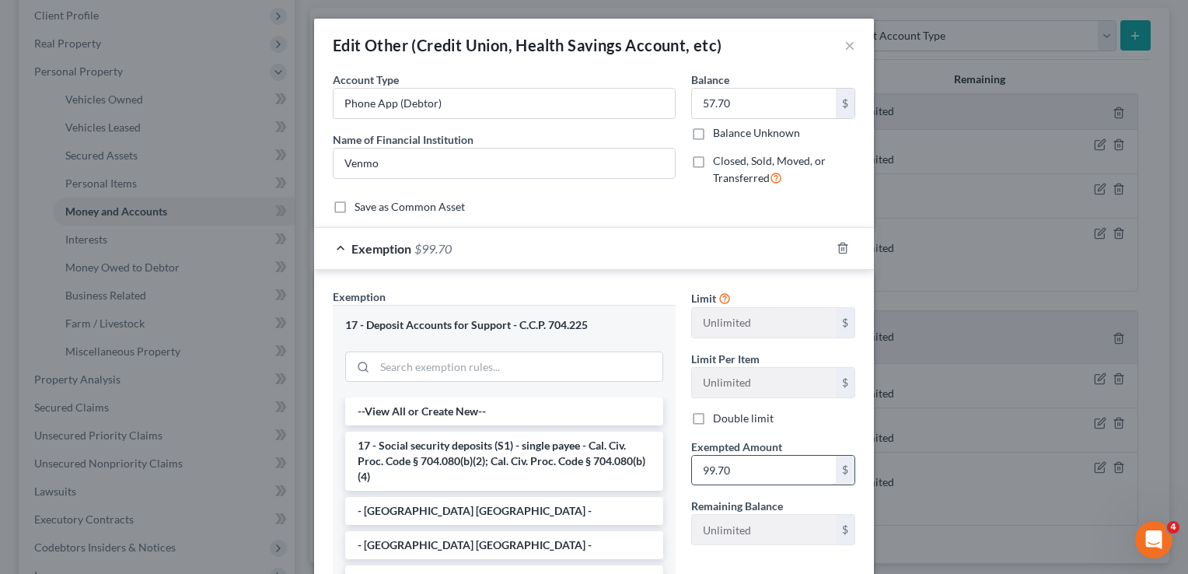
click at [733, 465] on input "99.70" at bounding box center [764, 471] width 144 height 30
type input "57.70"
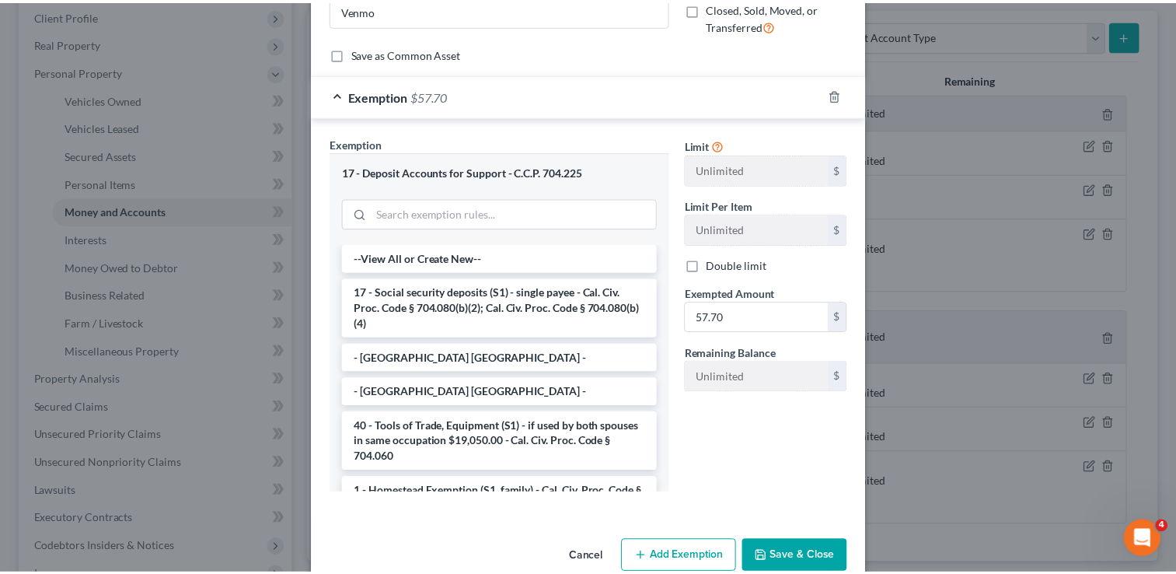
scroll to position [182, 0]
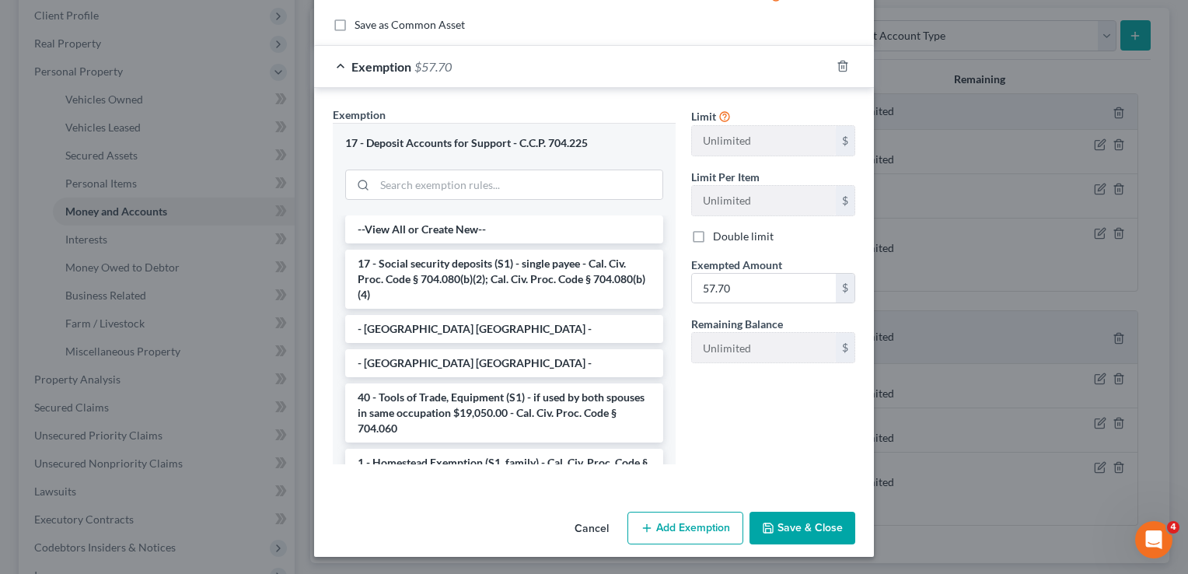
click at [792, 519] on button "Save & Close" at bounding box center [803, 528] width 106 height 33
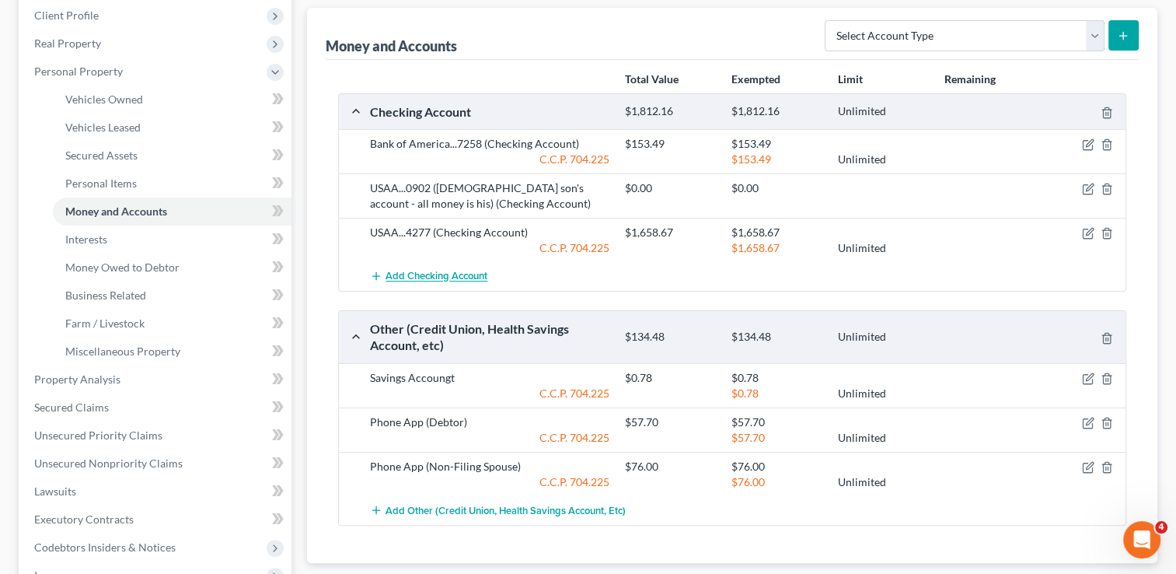
click at [442, 275] on span "Add Checking Account" at bounding box center [437, 277] width 102 height 12
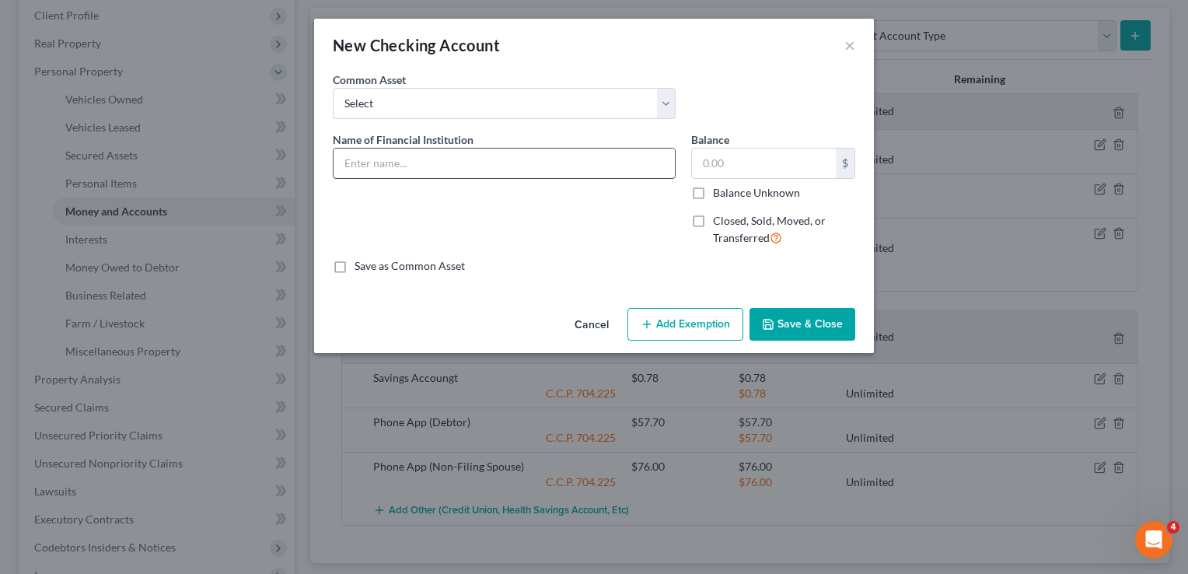
click at [407, 152] on input "text" at bounding box center [504, 164] width 341 height 30
type input "Capital One...3840"
type input "0"
click at [820, 328] on button "Save & Close" at bounding box center [803, 324] width 106 height 33
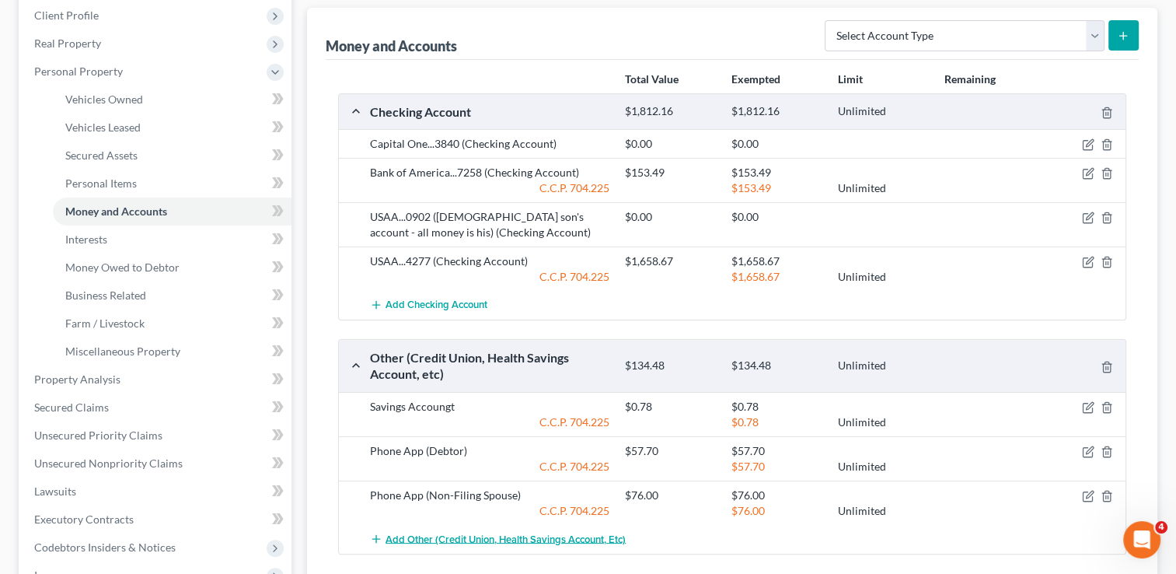
click at [470, 537] on span "Add Other (Credit Union, Health Savings Account, etc)" at bounding box center [506, 539] width 240 height 12
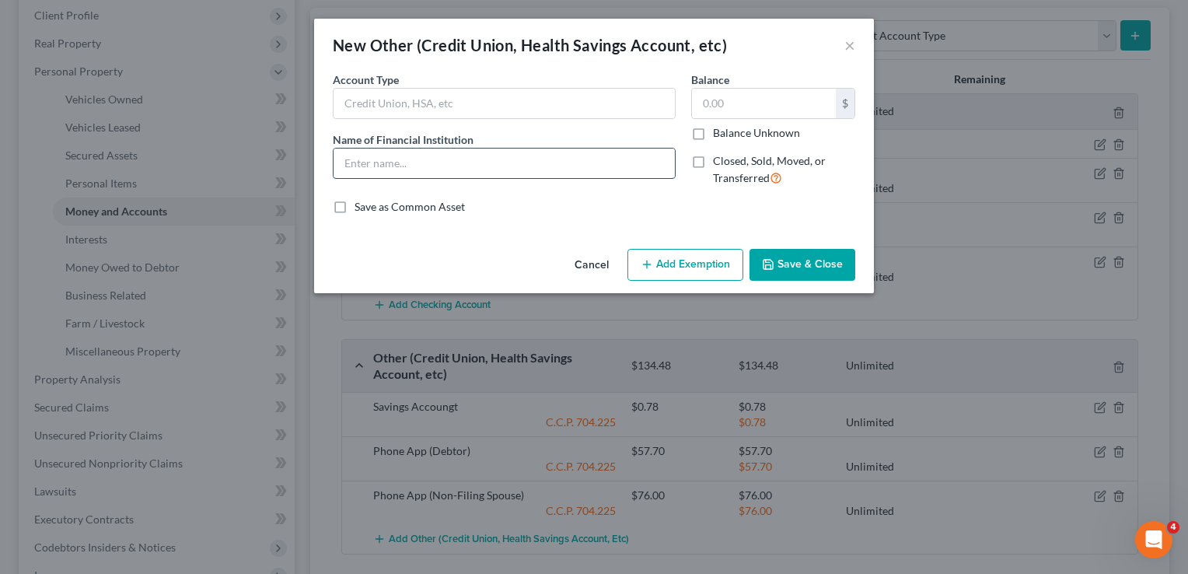
click at [442, 173] on input "text" at bounding box center [504, 164] width 341 height 30
type input "Capital One"
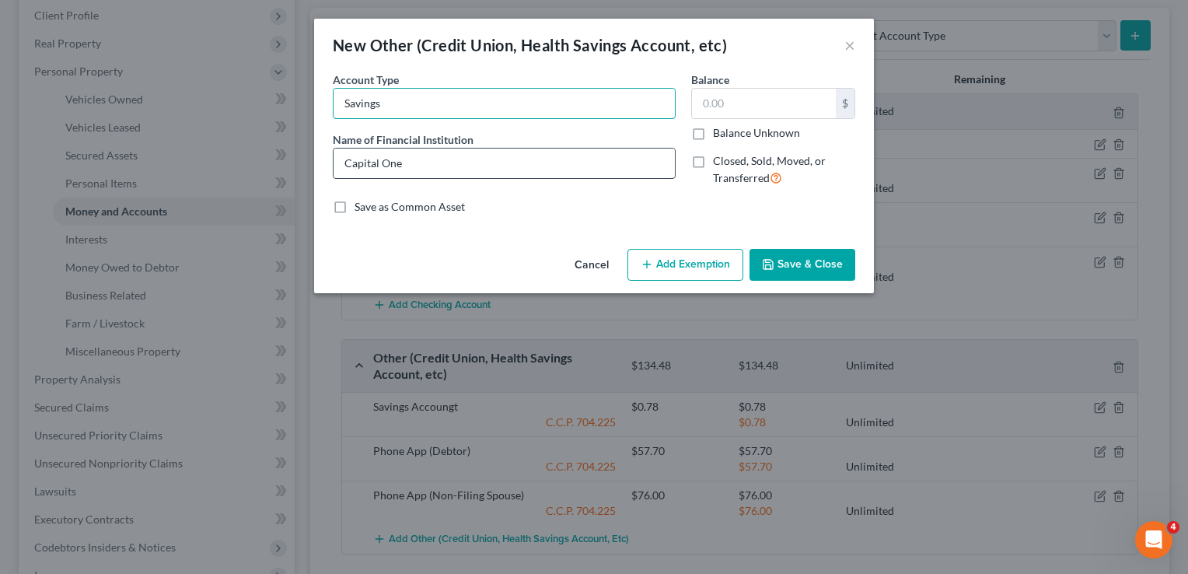
type input "Savings"
click at [502, 163] on input "Capital One" at bounding box center [504, 164] width 341 height 30
type input "Capital One...3410"
click at [805, 269] on button "Save & Close" at bounding box center [803, 265] width 106 height 33
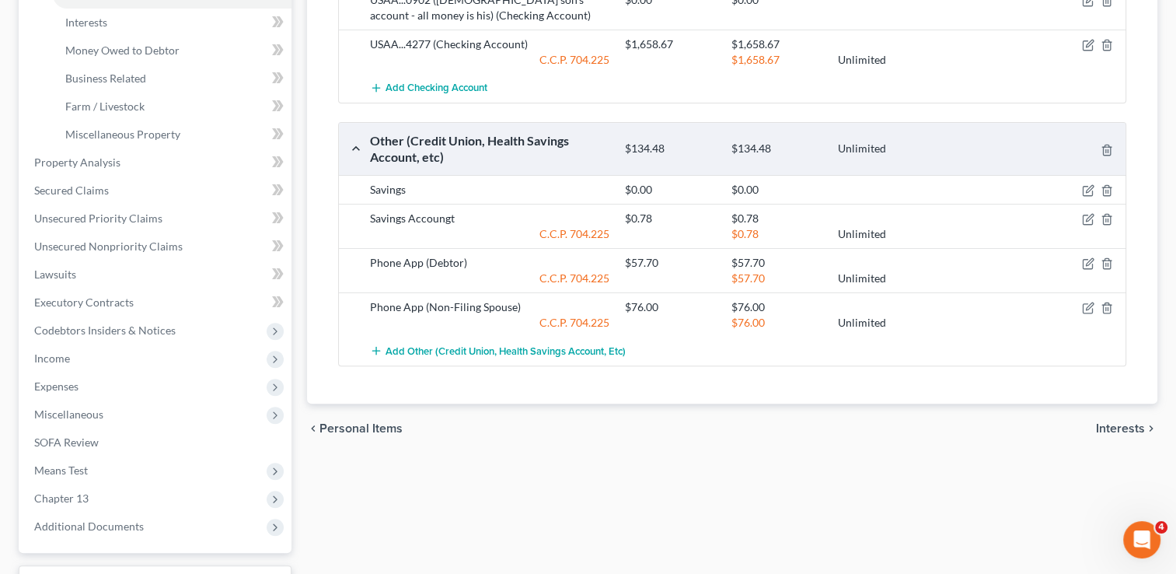
scroll to position [442, 0]
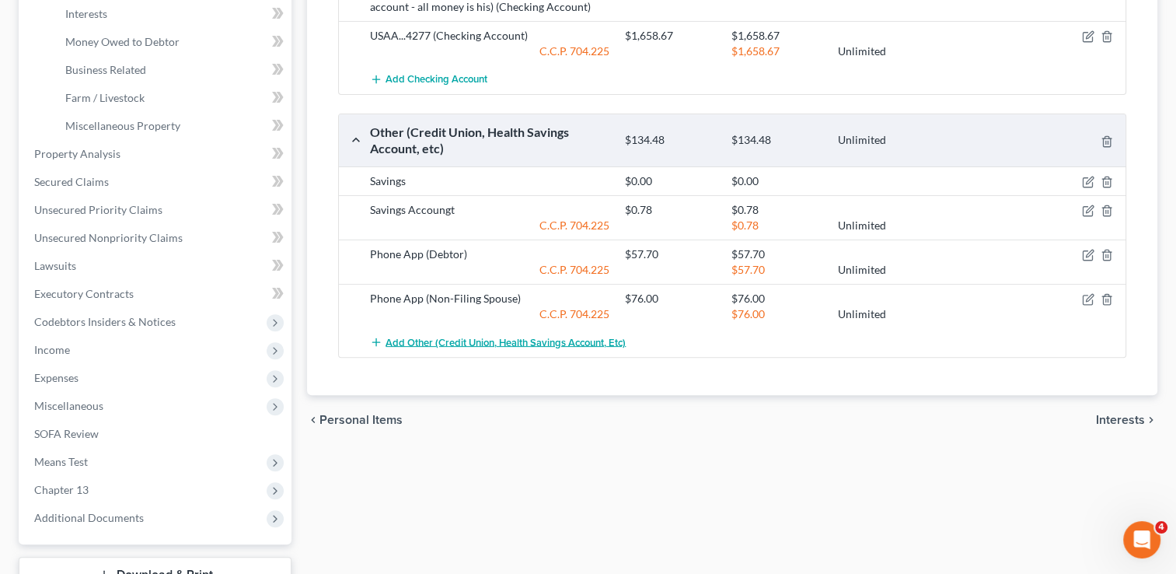
click at [495, 341] on span "Add Other (Credit Union, Health Savings Account, etc)" at bounding box center [506, 342] width 240 height 12
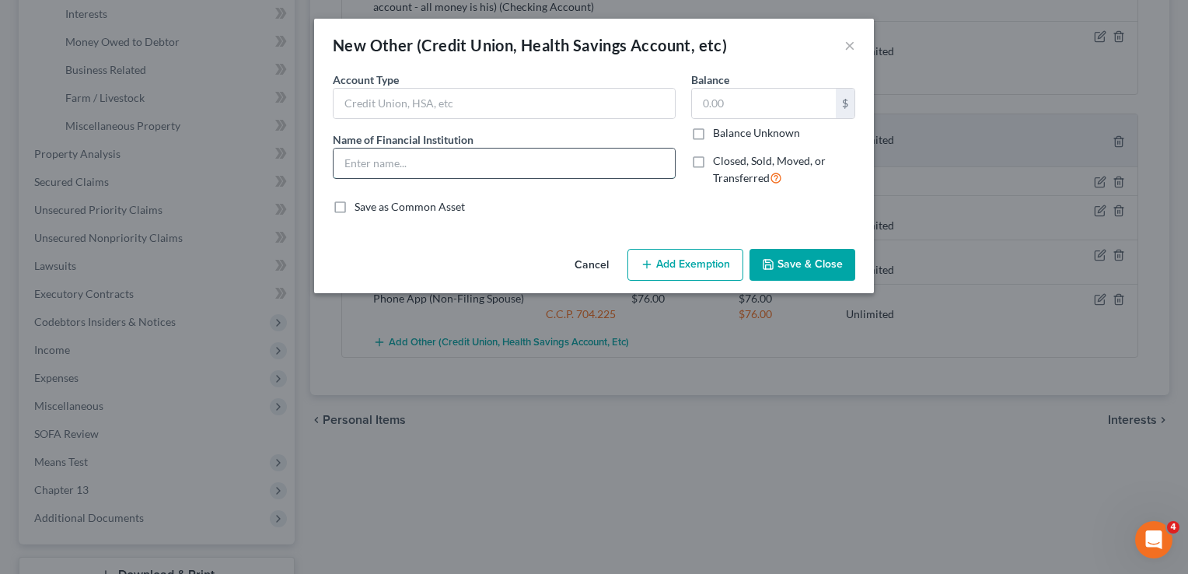
click at [436, 166] on input "text" at bounding box center [504, 164] width 341 height 30
click at [503, 110] on input "text" at bounding box center [504, 104] width 341 height 30
type input "C"
type input "Savings"
type input "Capital One..6394"
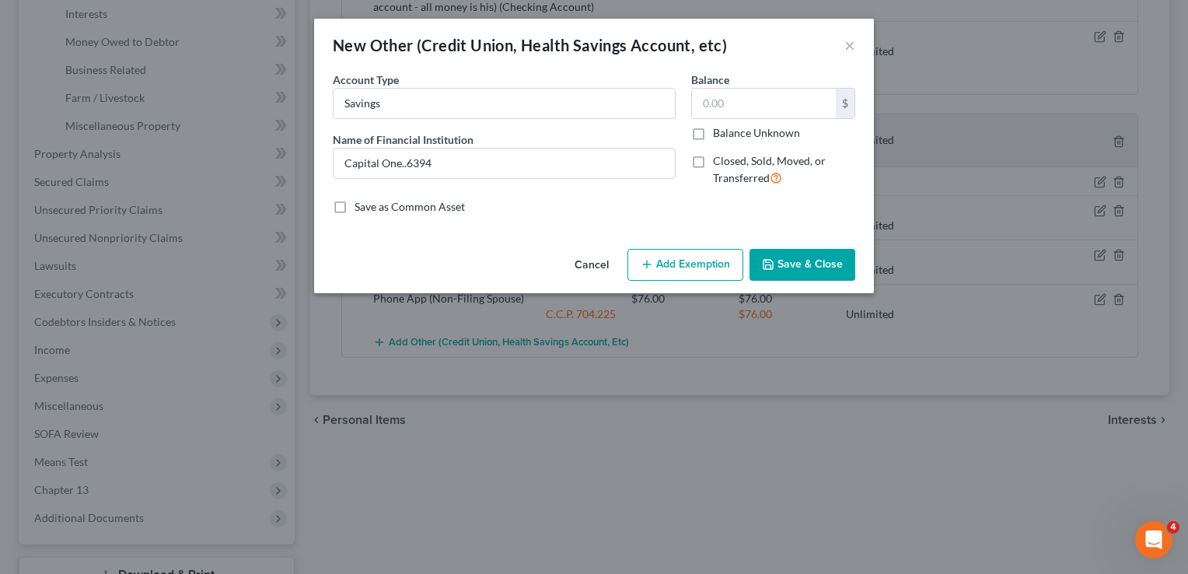
click at [799, 271] on button "Save & Close" at bounding box center [803, 265] width 106 height 33
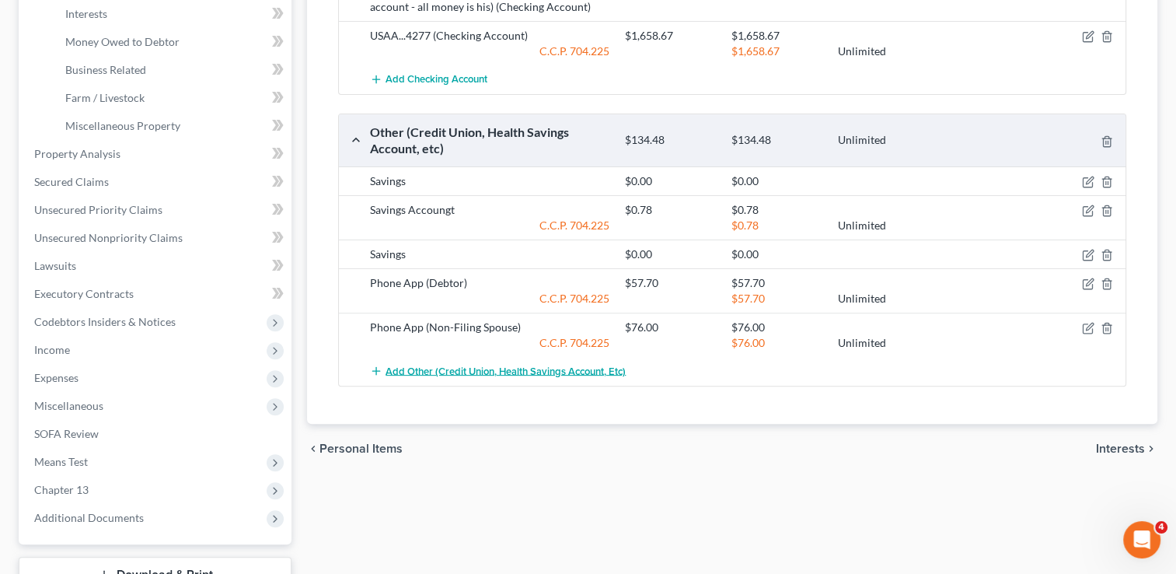
click at [495, 368] on span "Add Other (Credit Union, Health Savings Account, etc)" at bounding box center [506, 371] width 240 height 12
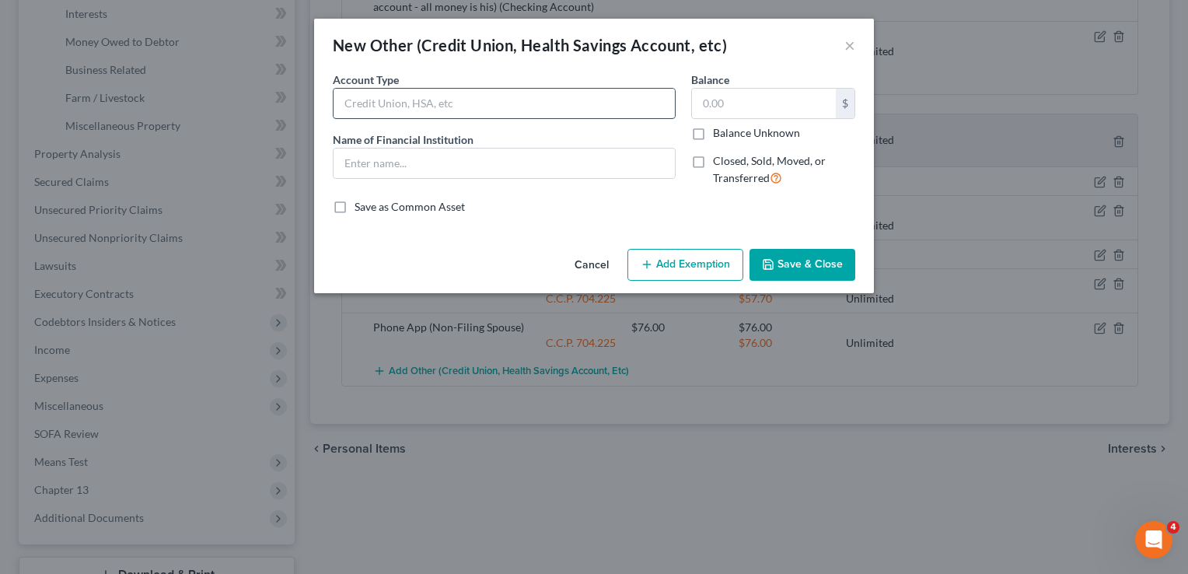
click at [448, 107] on input "text" at bounding box center [504, 104] width 341 height 30
type input "Savings"
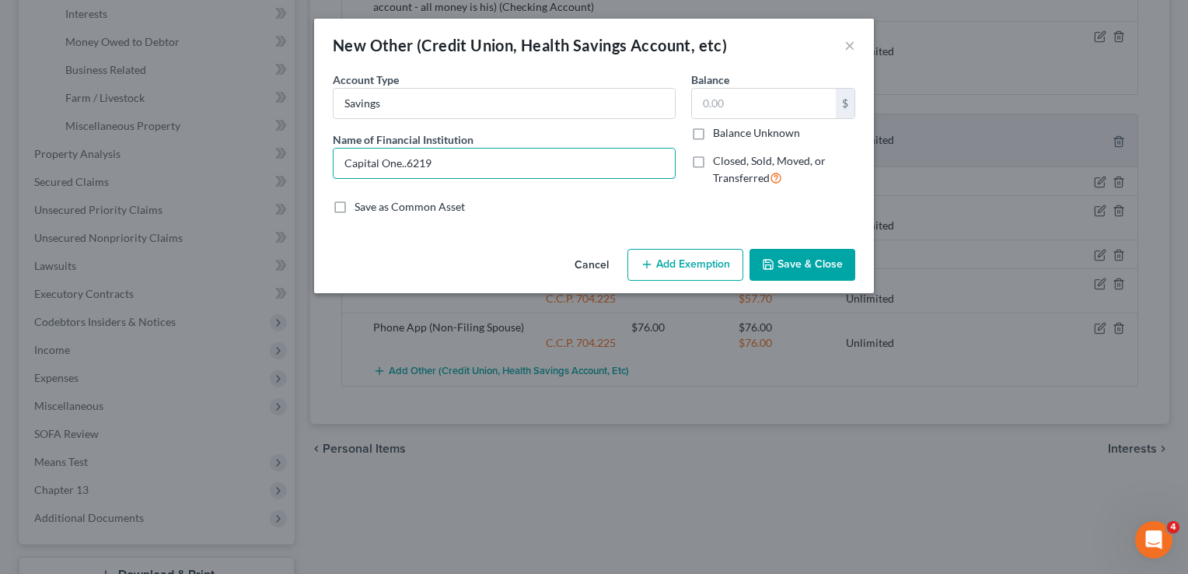
type input "Capital One..6219"
click at [840, 250] on button "Save & Close" at bounding box center [803, 265] width 106 height 33
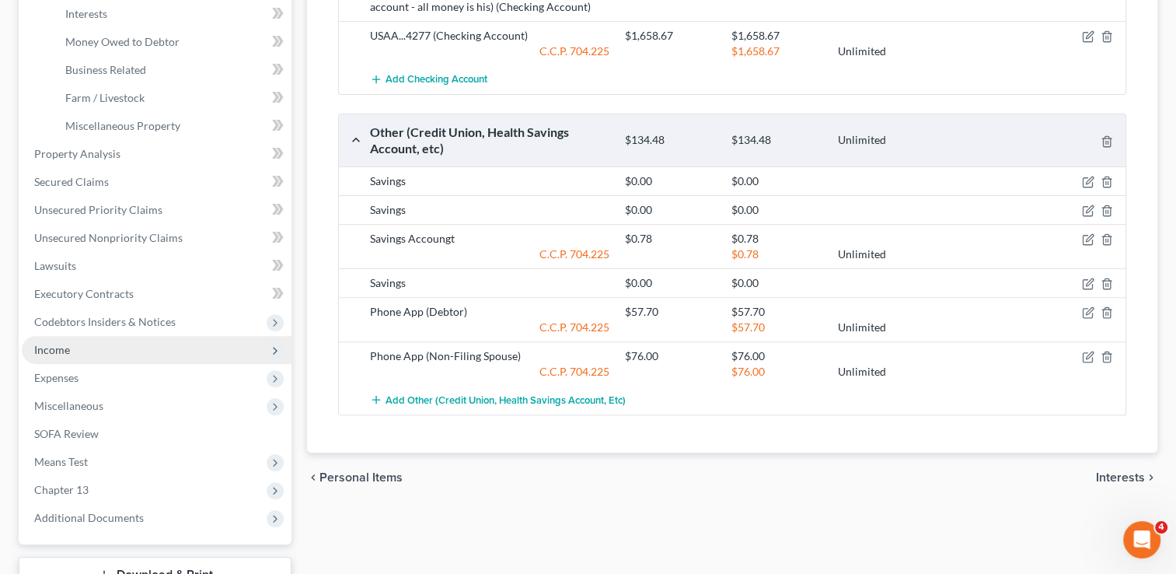
click at [86, 348] on span "Income" at bounding box center [157, 350] width 270 height 28
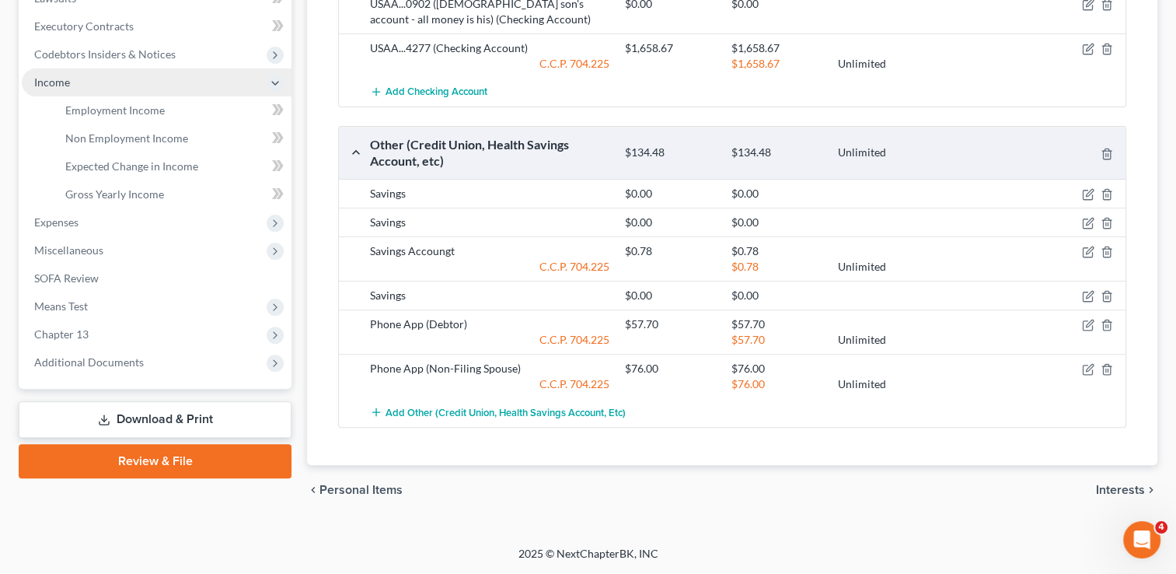
scroll to position [391, 0]
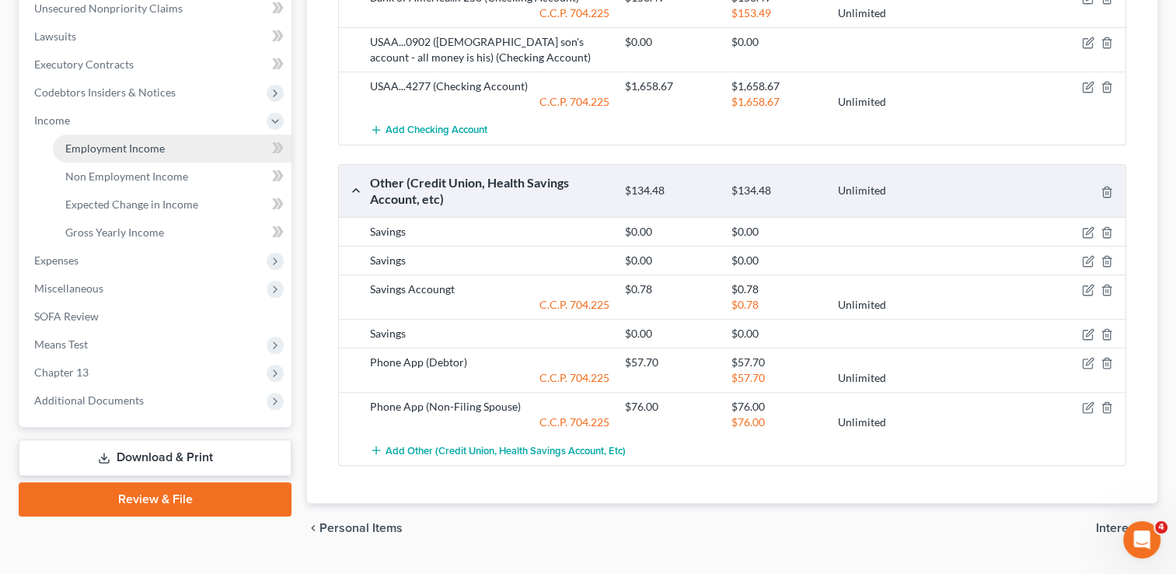
click at [101, 151] on span "Employment Income" at bounding box center [115, 148] width 100 height 13
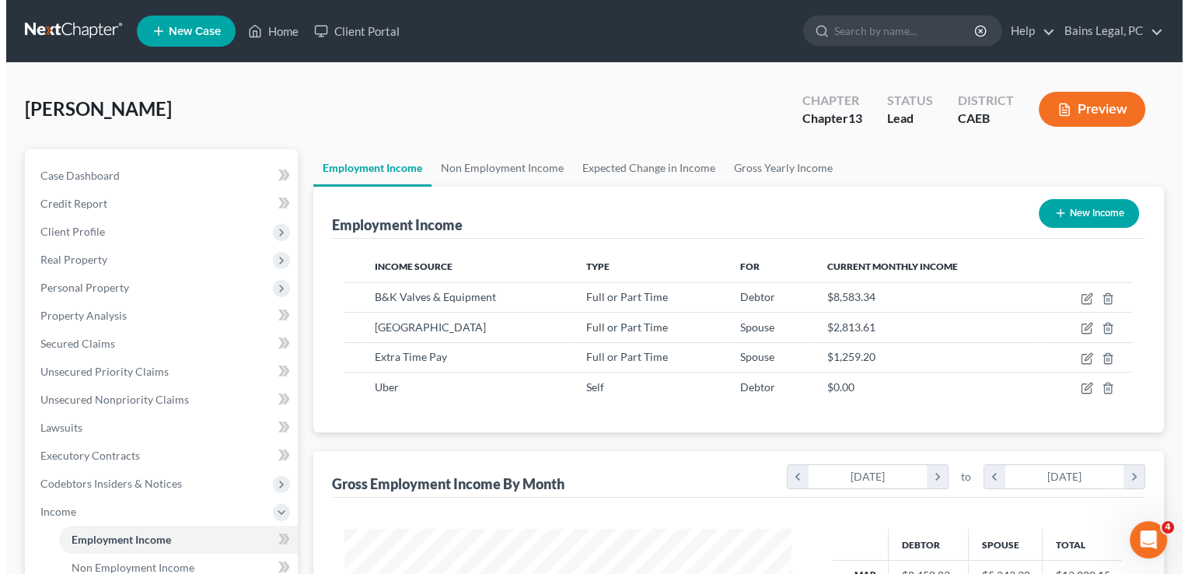
scroll to position [277, 478]
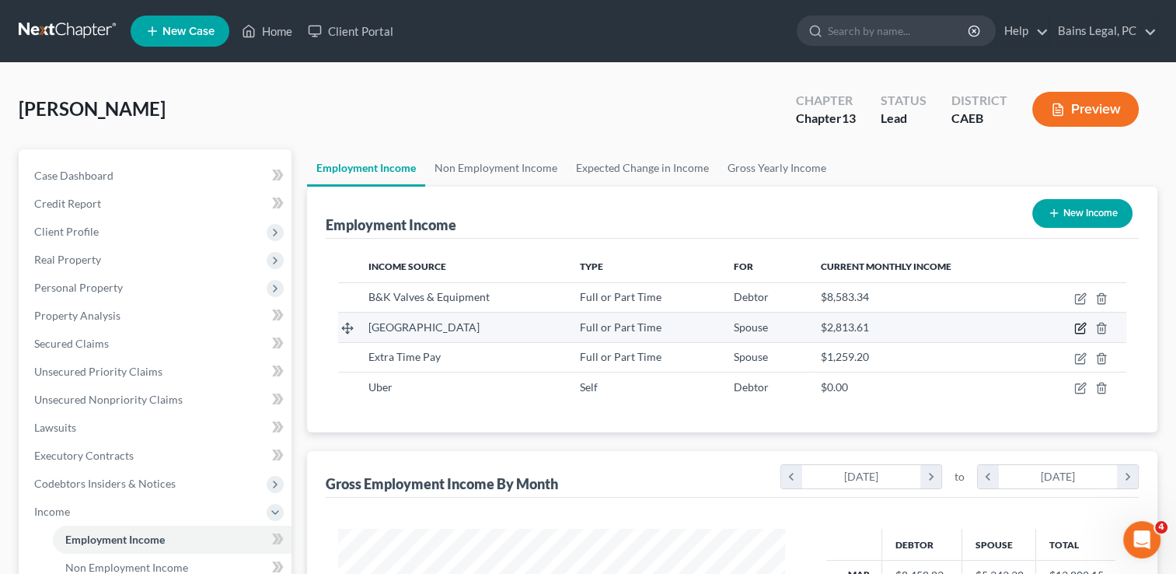
click at [1080, 322] on icon "button" at bounding box center [1081, 328] width 12 height 12
select select "0"
select select "4"
select select "0"
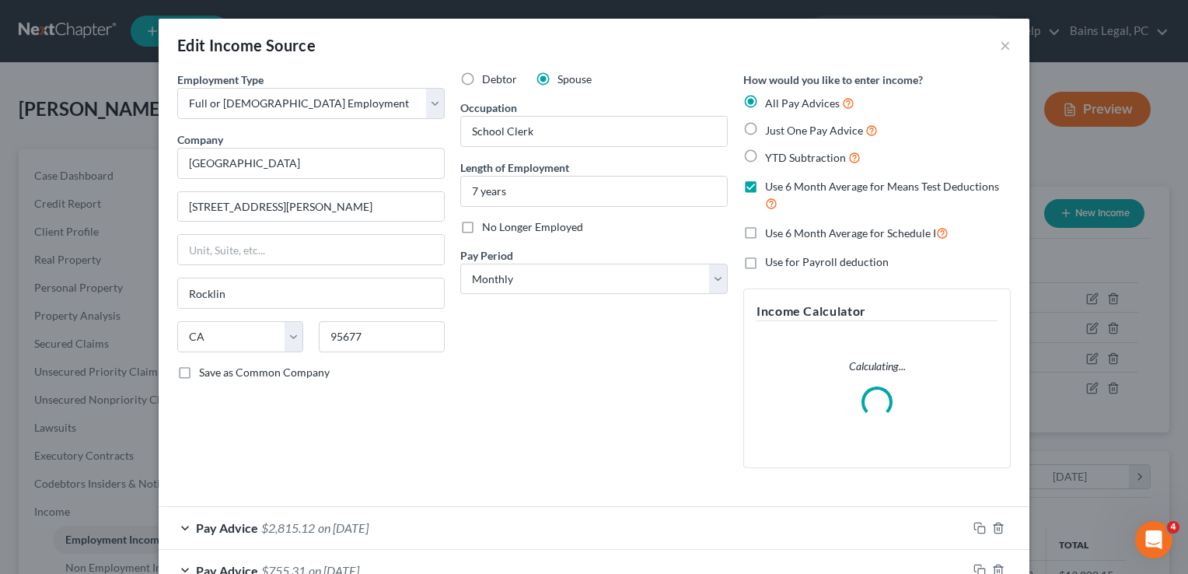
scroll to position [270, 0]
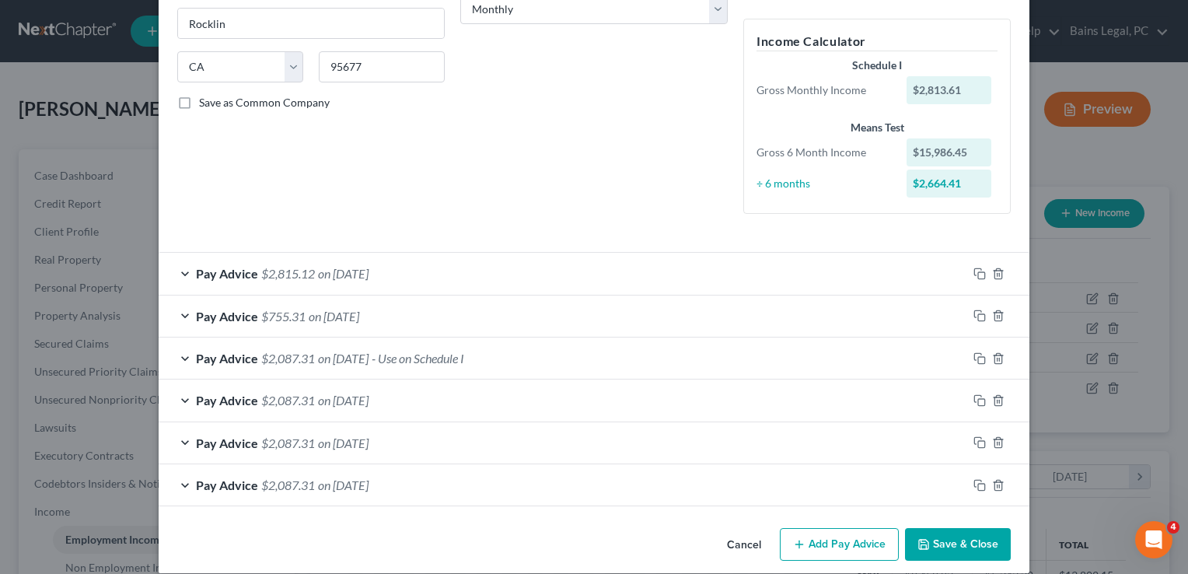
click at [356, 316] on span "on [DATE]" at bounding box center [334, 316] width 51 height 15
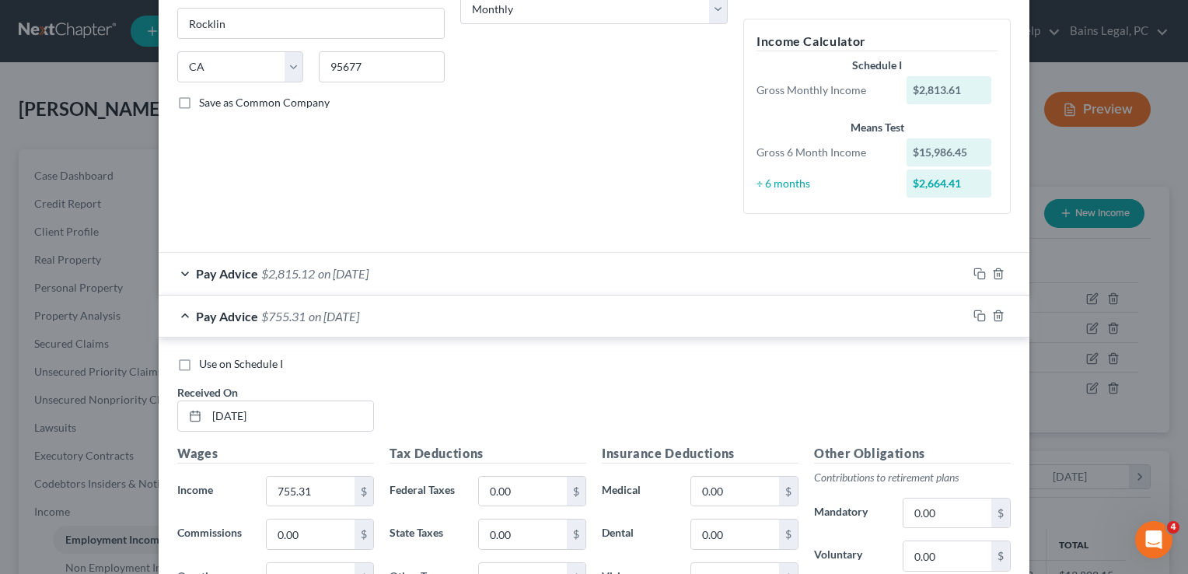
click at [356, 316] on span "on [DATE]" at bounding box center [334, 316] width 51 height 15
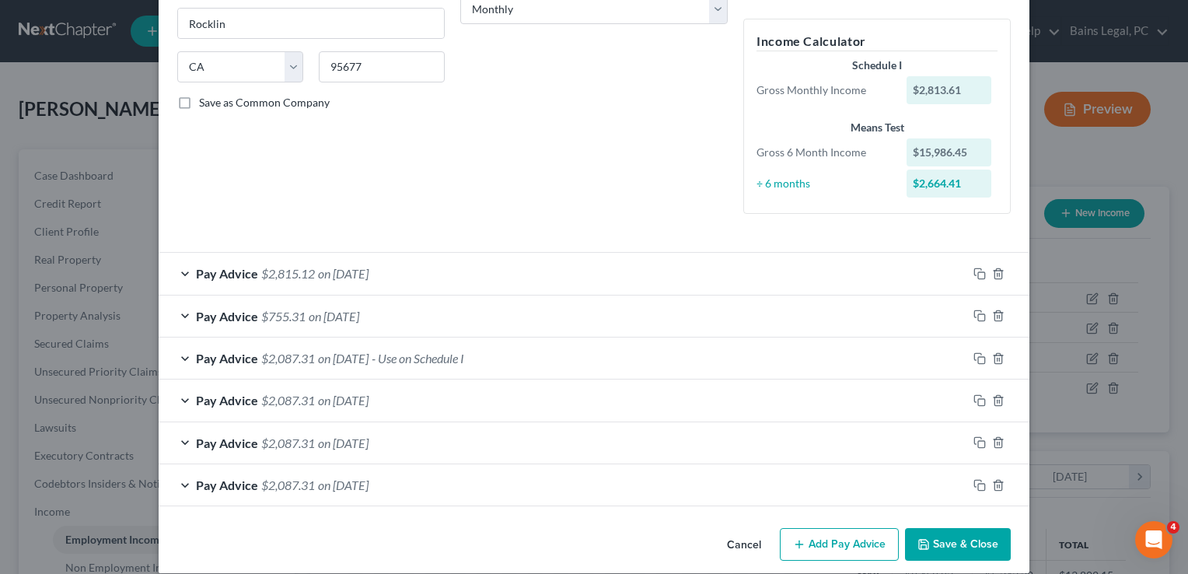
click at [347, 275] on span "on [DATE]" at bounding box center [343, 273] width 51 height 15
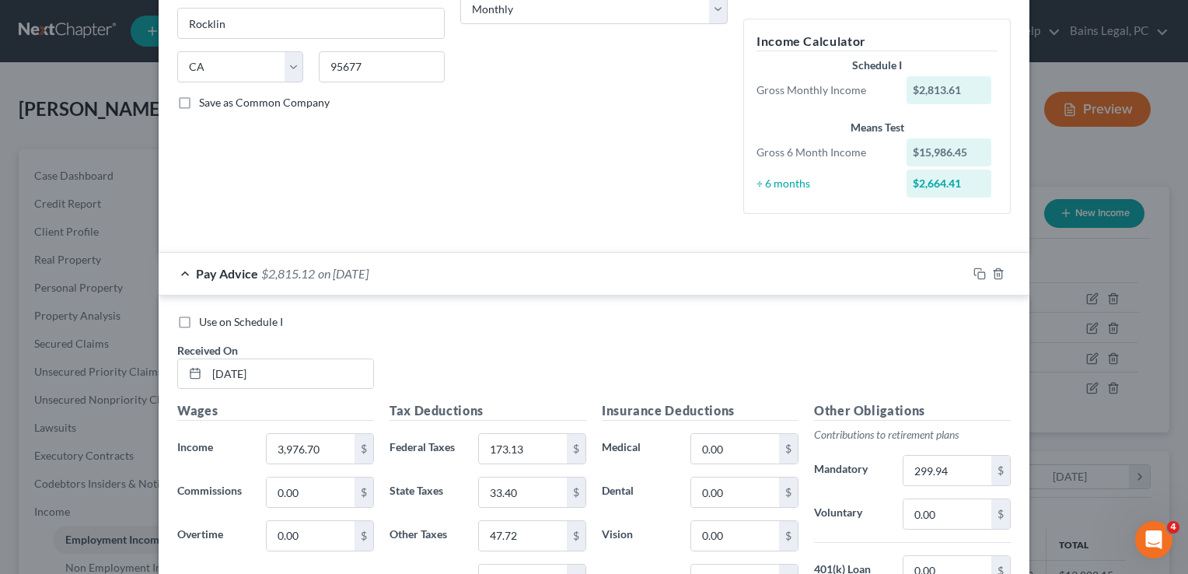
click at [347, 275] on span "on [DATE]" at bounding box center [343, 273] width 51 height 15
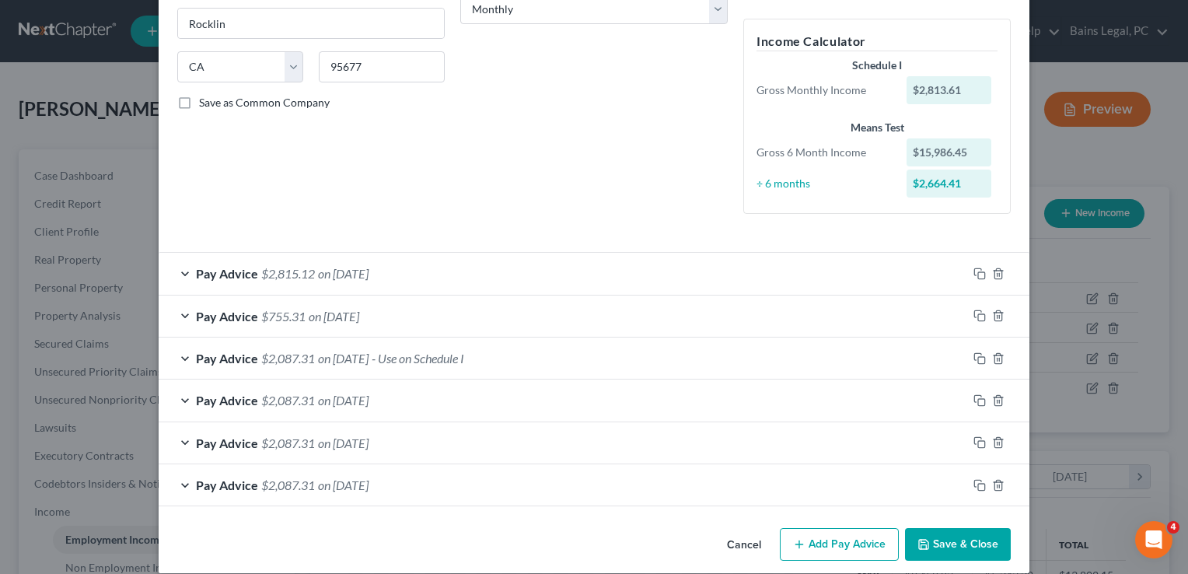
click at [333, 306] on div "Pay Advice $755.31 on [DATE]" at bounding box center [563, 315] width 809 height 41
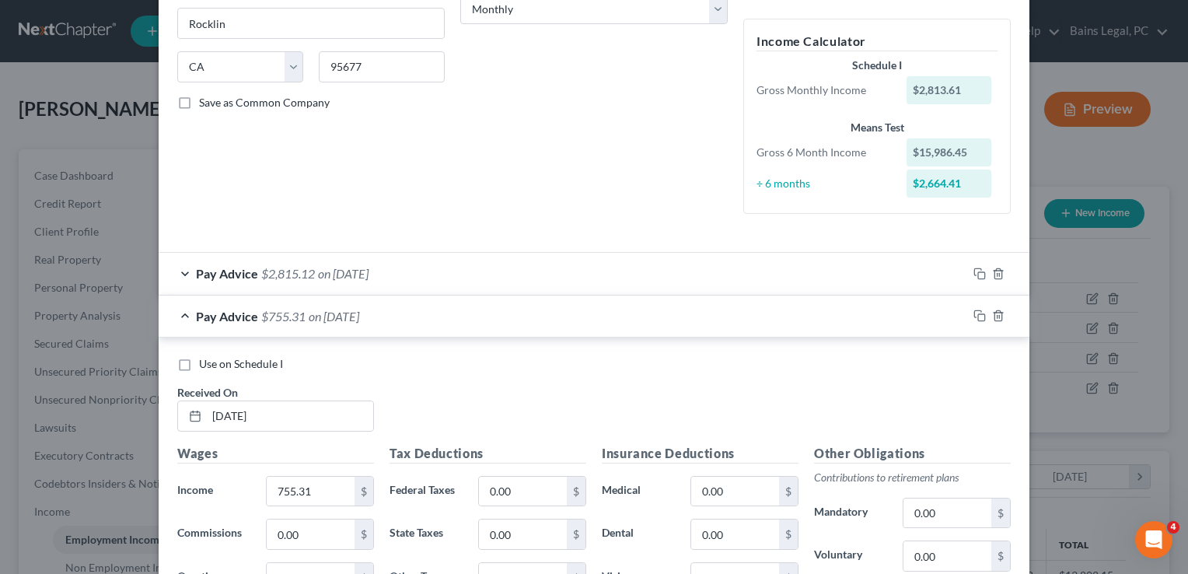
click at [333, 306] on div "Pay Advice $755.31 on [DATE]" at bounding box center [563, 315] width 809 height 41
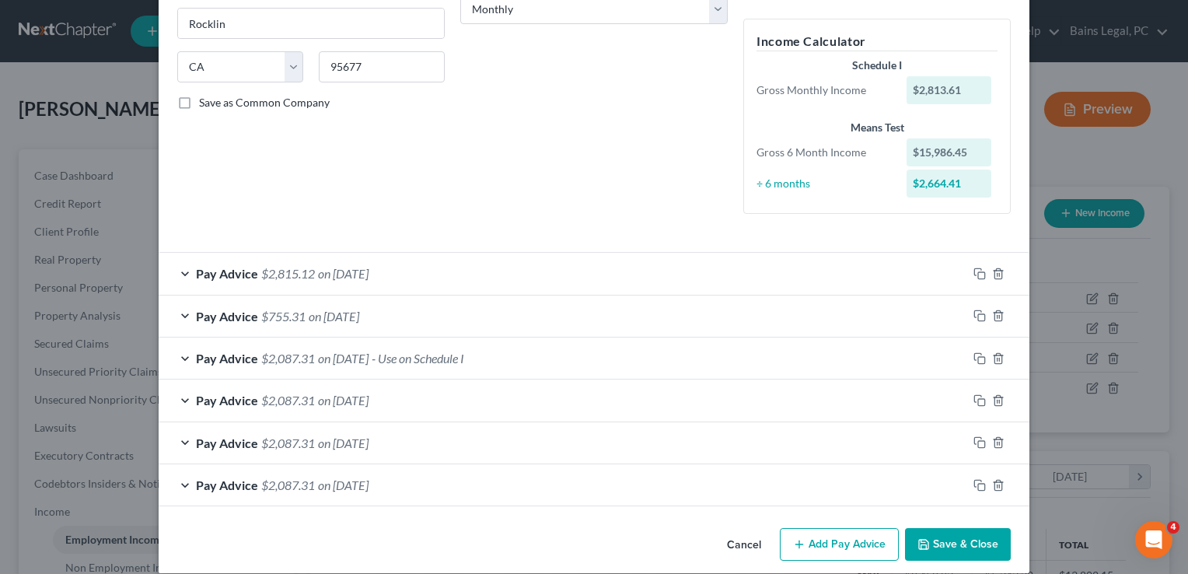
click at [392, 346] on div "Pay Advice $2,087.31 on [DATE] - Use on Schedule I" at bounding box center [563, 357] width 809 height 41
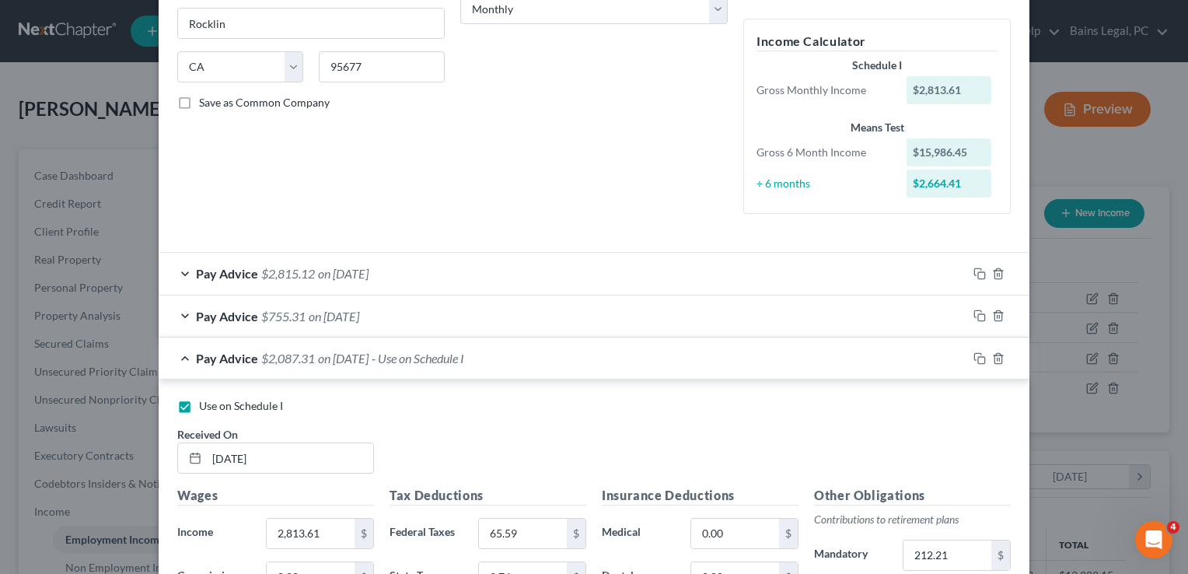
click at [392, 346] on div "Pay Advice $2,087.31 on [DATE] - Use on Schedule I" at bounding box center [563, 357] width 809 height 41
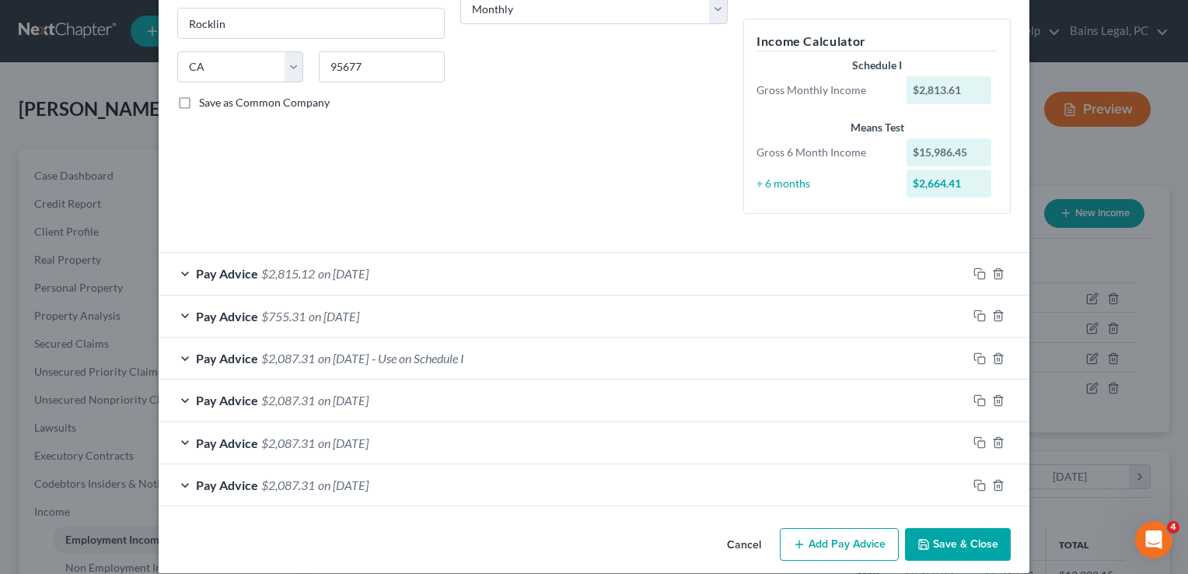
click at [361, 272] on span "on [DATE]" at bounding box center [343, 273] width 51 height 15
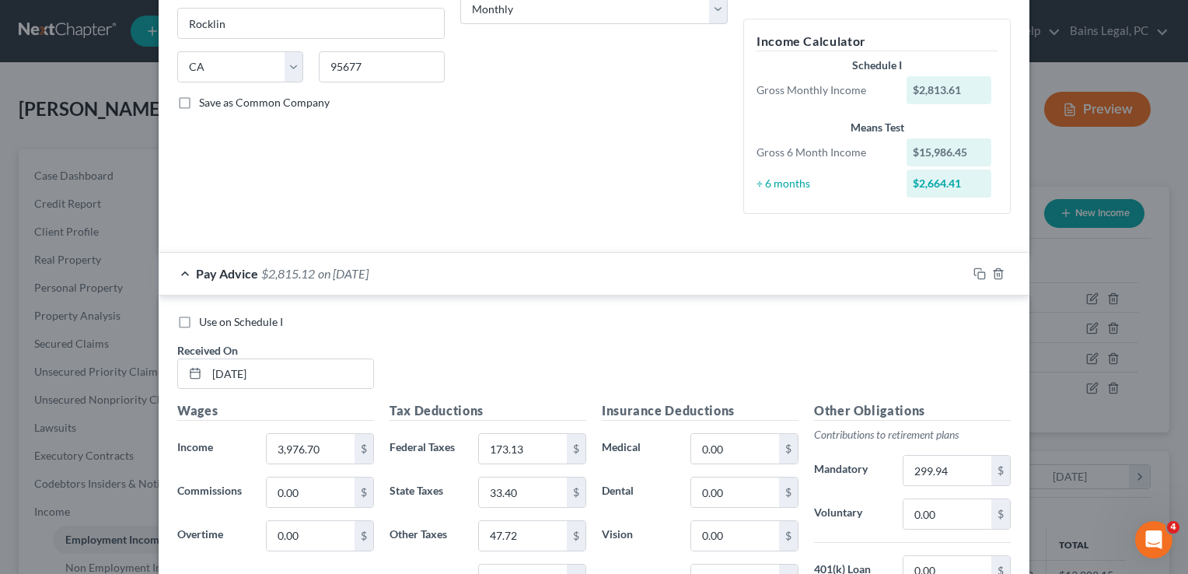
click at [361, 272] on span "on [DATE]" at bounding box center [343, 273] width 51 height 15
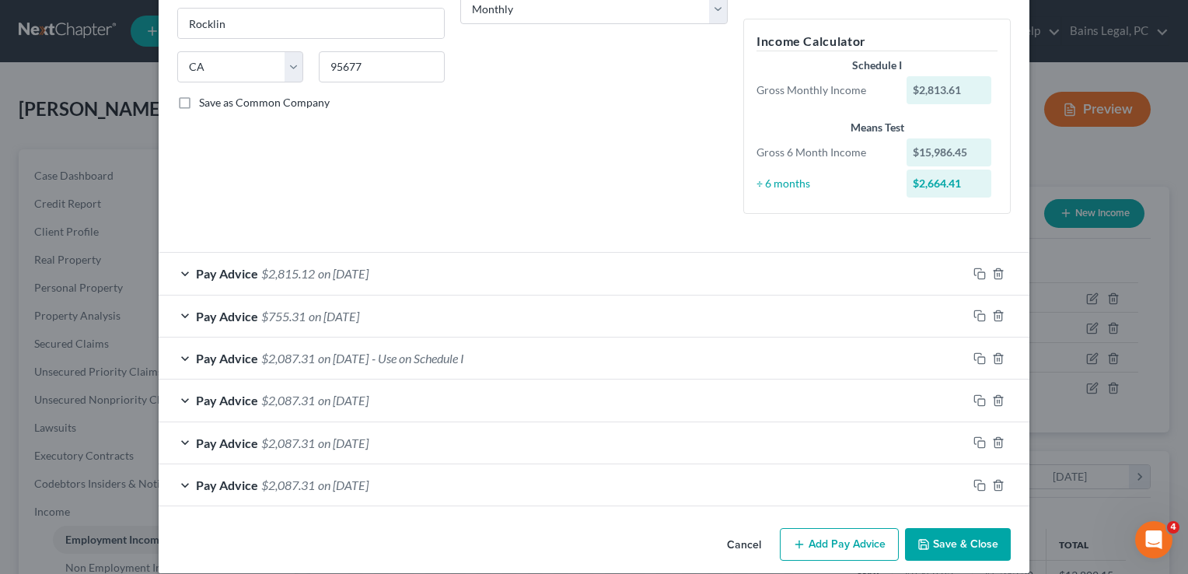
click at [409, 358] on span "- Use on Schedule I" at bounding box center [418, 358] width 93 height 15
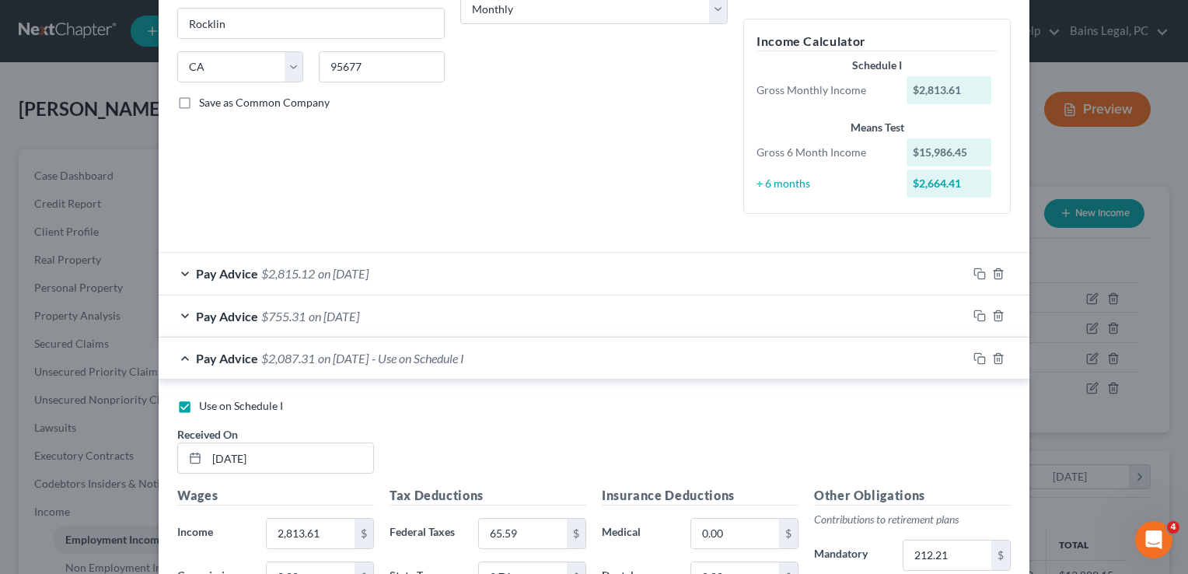
click at [409, 358] on span "- Use on Schedule I" at bounding box center [418, 358] width 93 height 15
